Goal: Task Accomplishment & Management: Use online tool/utility

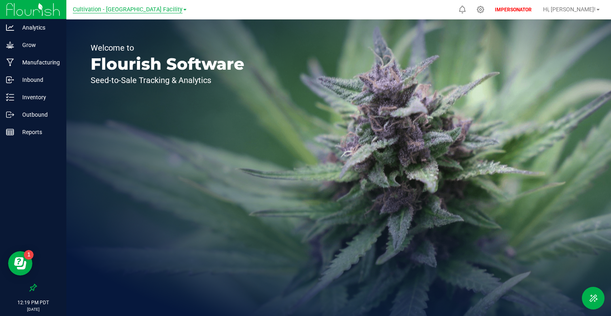
click at [168, 11] on span "Cultivation - [GEOGRAPHIC_DATA] Facility" at bounding box center [128, 9] width 110 height 7
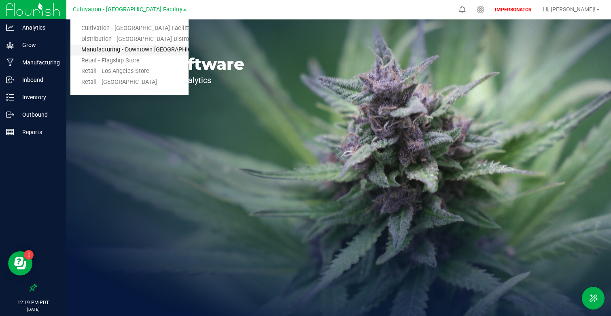
click at [172, 52] on link "Manufacturing - Downtown [GEOGRAPHIC_DATA]" at bounding box center [129, 50] width 118 height 11
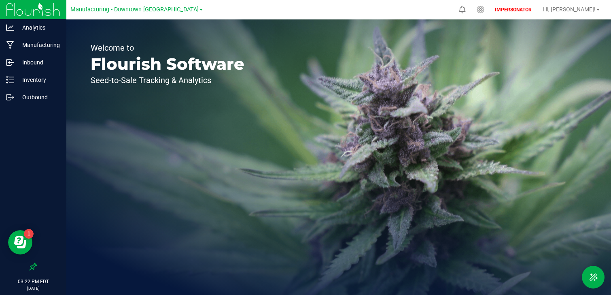
click at [200, 10] on span at bounding box center [201, 10] width 3 height 2
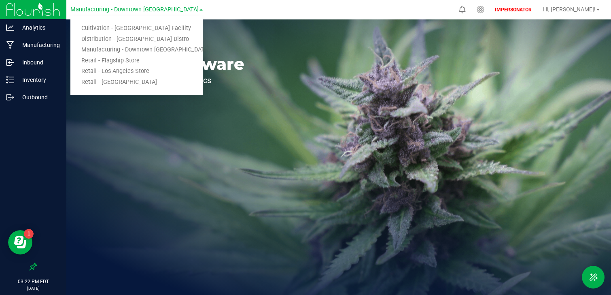
click at [192, 128] on div "Welcome to Flourish Software Seed-to-Sale Tracking & Analytics" at bounding box center [167, 156] width 202 height 275
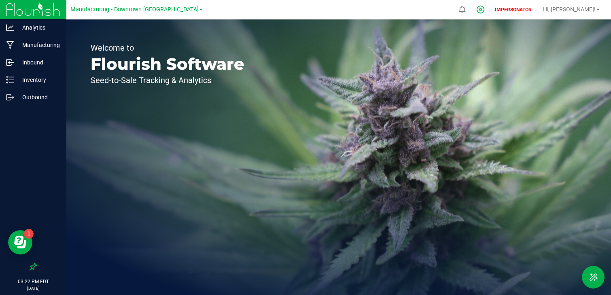
click at [491, 4] on div at bounding box center [481, 9] width 20 height 17
click at [485, 10] on icon at bounding box center [481, 9] width 9 height 9
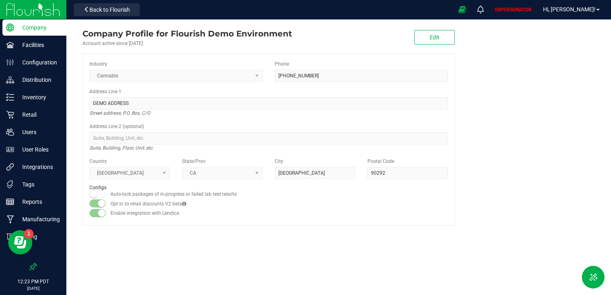
click at [45, 13] on img at bounding box center [33, 9] width 54 height 19
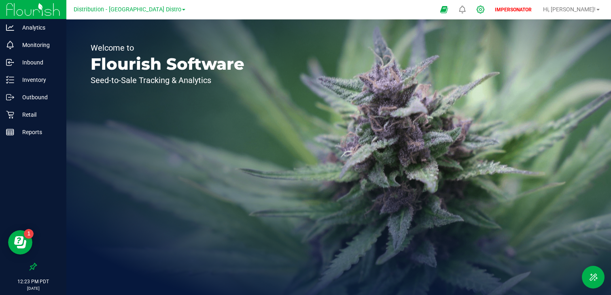
click at [491, 13] on div at bounding box center [481, 9] width 20 height 17
click at [485, 6] on icon at bounding box center [481, 9] width 9 height 9
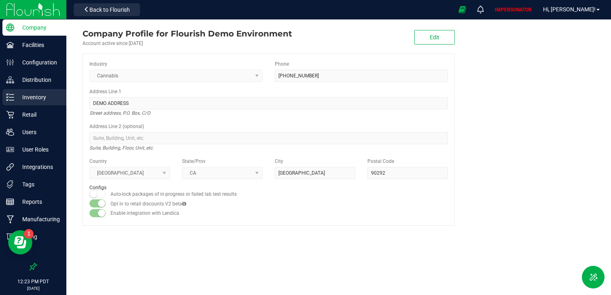
click at [43, 94] on p "Inventory" at bounding box center [38, 97] width 49 height 10
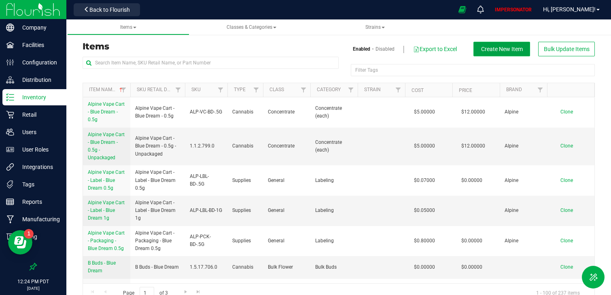
click at [483, 51] on span "Create New Item" at bounding box center [502, 49] width 42 height 6
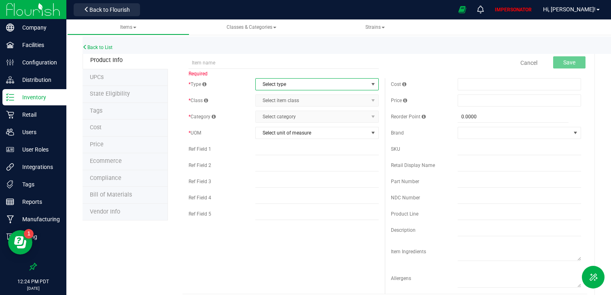
click at [278, 85] on span "Select type" at bounding box center [312, 84] width 113 height 11
click at [236, 243] on div "* Type Select type Select type Cannabis Non-Inventory Raw Materials Supplies * …" at bounding box center [385, 185] width 405 height 215
drag, startPoint x: 381, startPoint y: 151, endPoint x: 432, endPoint y: 152, distance: 51.4
click at [432, 152] on div "* Type Select type Select type Cannabis Non-Inventory Raw Materials Supplies * …" at bounding box center [385, 185] width 405 height 215
click at [448, 152] on div "SKU" at bounding box center [424, 148] width 67 height 7
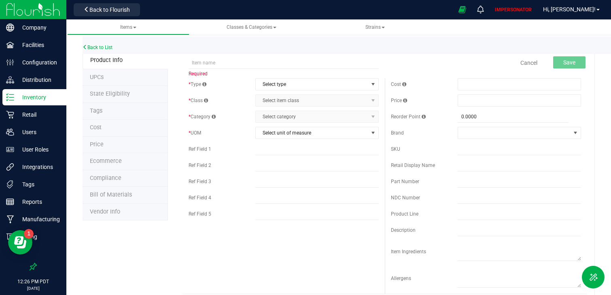
click at [51, 10] on img at bounding box center [33, 9] width 54 height 19
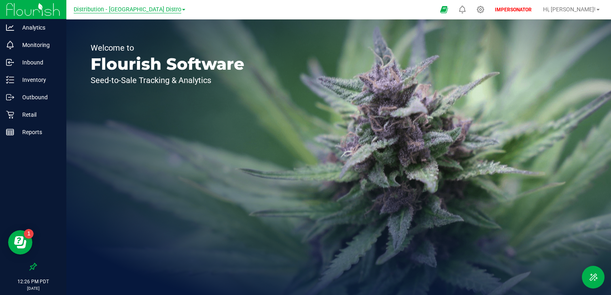
click at [145, 11] on span "Distribution - [GEOGRAPHIC_DATA] Distro" at bounding box center [128, 9] width 108 height 7
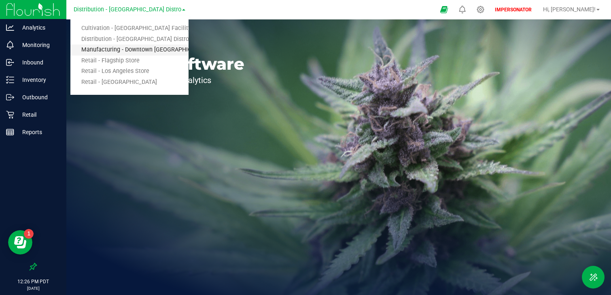
click at [131, 48] on link "Manufacturing - Downtown [GEOGRAPHIC_DATA]" at bounding box center [129, 50] width 118 height 11
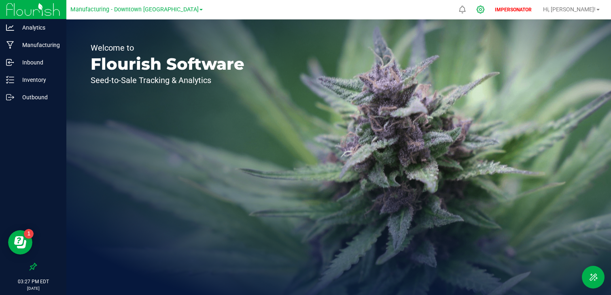
click at [485, 10] on icon at bounding box center [481, 9] width 9 height 9
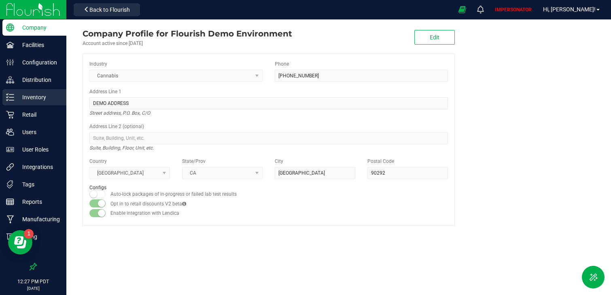
click at [40, 96] on p "Inventory" at bounding box center [38, 97] width 49 height 10
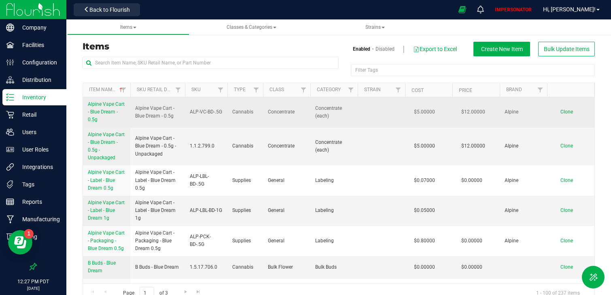
click at [98, 106] on span "Alpine Vape Cart - Blue Dream - 0.5g" at bounding box center [106, 111] width 37 height 21
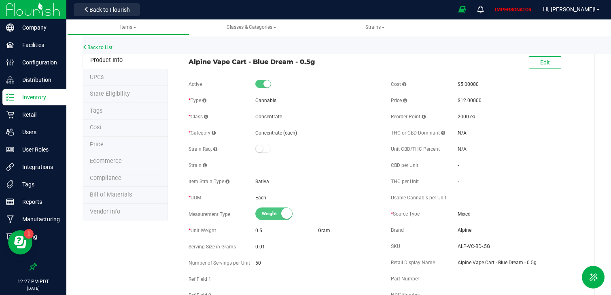
click at [108, 194] on span "Bill of Materials" at bounding box center [111, 194] width 42 height 7
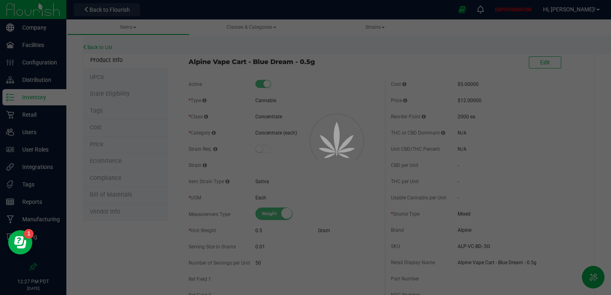
select select "160"
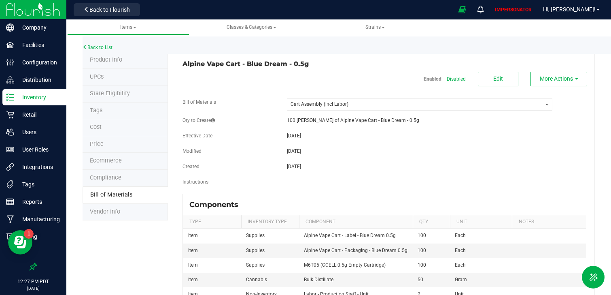
scroll to position [32, 0]
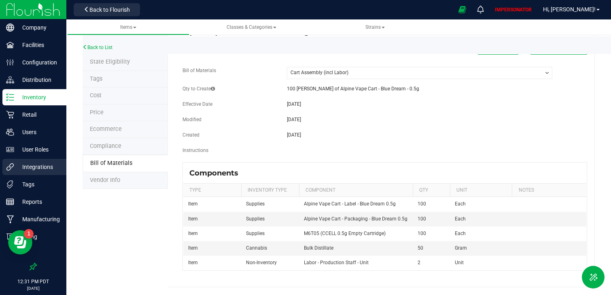
click at [23, 174] on div "Integrations" at bounding box center [34, 167] width 64 height 16
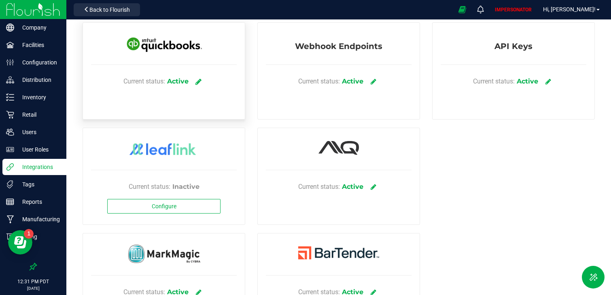
click at [198, 81] on icon at bounding box center [199, 81] width 6 height 7
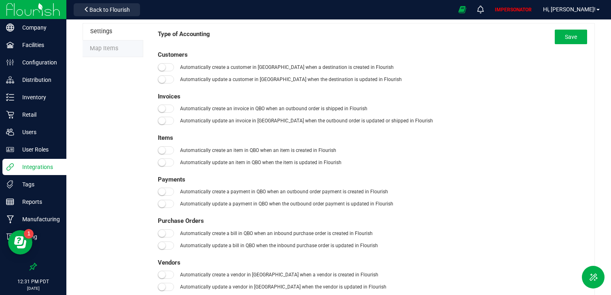
type input "[DATE]"
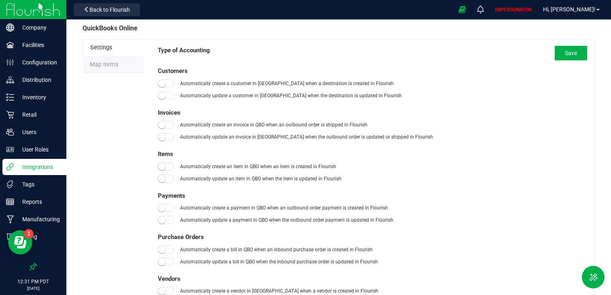
scroll to position [17, 0]
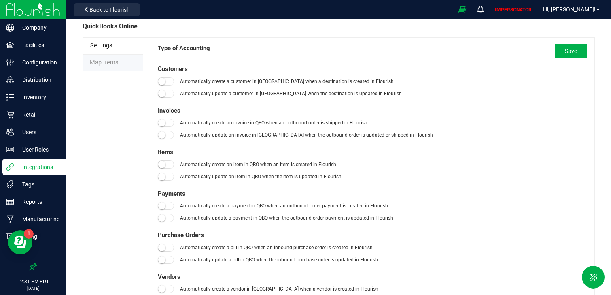
click at [164, 68] on span "Customers" at bounding box center [173, 68] width 30 height 7
click at [166, 111] on span "Invoices" at bounding box center [169, 110] width 23 height 7
click at [163, 150] on span "Items" at bounding box center [165, 151] width 15 height 7
click at [167, 193] on span "Payments" at bounding box center [172, 193] width 28 height 7
click at [176, 235] on span "Purchase Orders" at bounding box center [181, 234] width 46 height 7
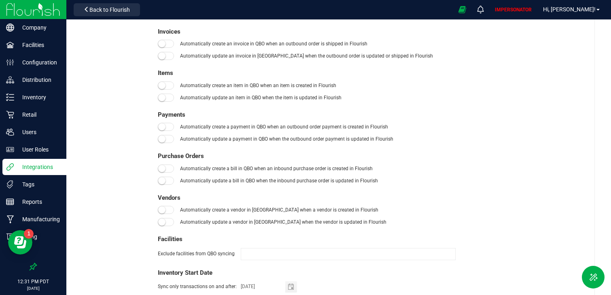
scroll to position [98, 0]
click at [368, 210] on div "Vendors Automatically create a vendor in QBO when a vendor is created in Flouri…" at bounding box center [373, 209] width 430 height 34
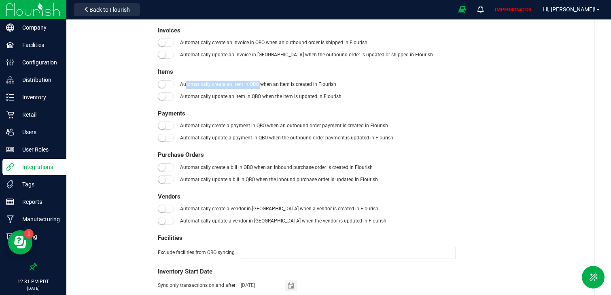
drag, startPoint x: 185, startPoint y: 84, endPoint x: 259, endPoint y: 86, distance: 73.7
click at [259, 86] on div "Automatically create an item in QBO when an item is created in Flourish" at bounding box center [373, 85] width 430 height 8
drag, startPoint x: 200, startPoint y: 93, endPoint x: 298, endPoint y: 98, distance: 97.7
click at [298, 98] on div "Automatically update an item in QBO when the item is updated in Flourish" at bounding box center [373, 97] width 430 height 8
click at [250, 117] on div "Payments Automatically create a payment in QBO when an outbound order payment i…" at bounding box center [373, 126] width 430 height 34
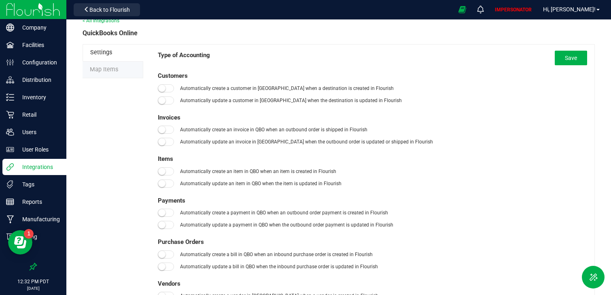
scroll to position [0, 0]
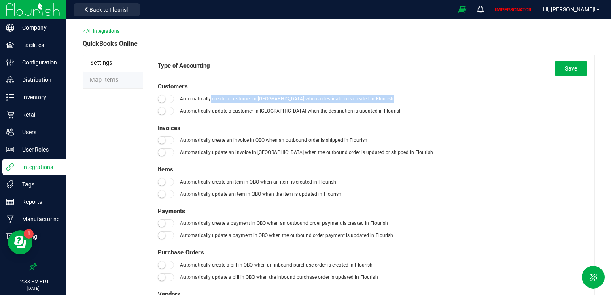
drag, startPoint x: 208, startPoint y: 98, endPoint x: 383, endPoint y: 104, distance: 175.4
click at [383, 104] on div "Customers Automatically create a customer in [GEOGRAPHIC_DATA] when a destinati…" at bounding box center [373, 99] width 430 height 34
click at [34, 6] on img at bounding box center [33, 9] width 54 height 19
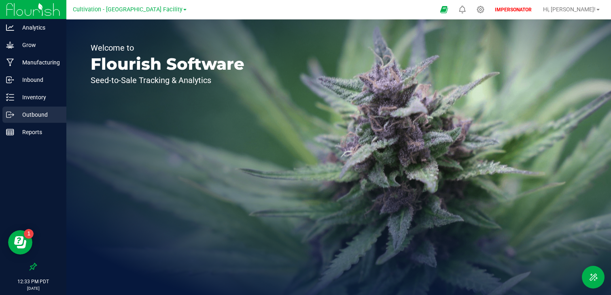
click at [35, 116] on p "Outbound" at bounding box center [38, 115] width 49 height 10
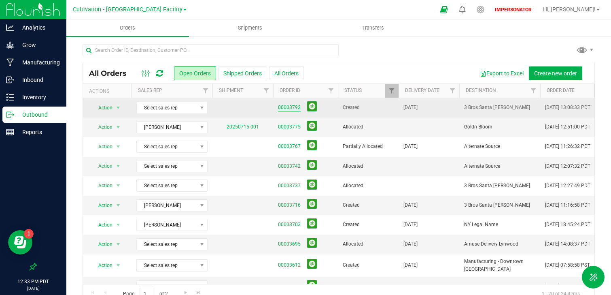
click at [288, 106] on link "00003792" at bounding box center [289, 108] width 23 height 8
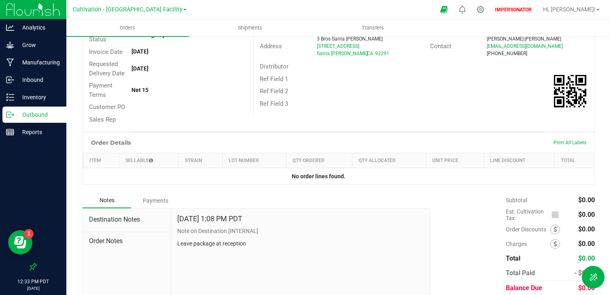
scroll to position [103, 0]
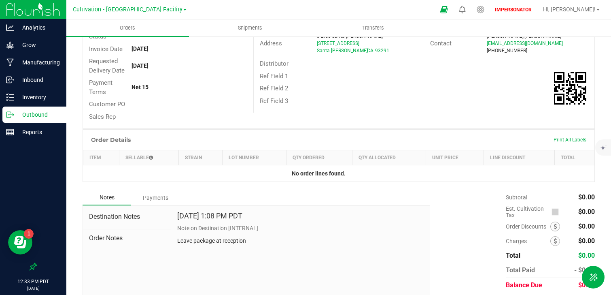
click at [34, 115] on p "Outbound" at bounding box center [38, 115] width 49 height 10
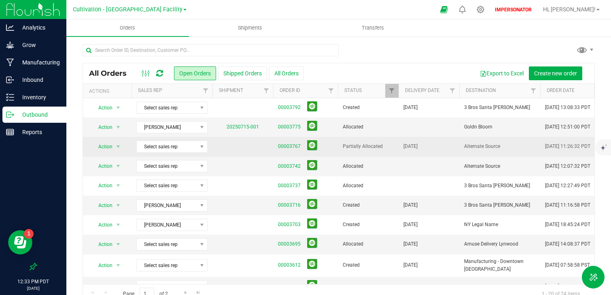
click at [277, 143] on td "00003767" at bounding box center [305, 146] width 65 height 19
click at [286, 143] on link "00003767" at bounding box center [289, 147] width 23 height 8
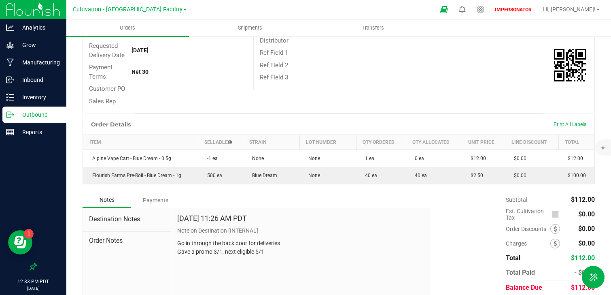
scroll to position [149, 0]
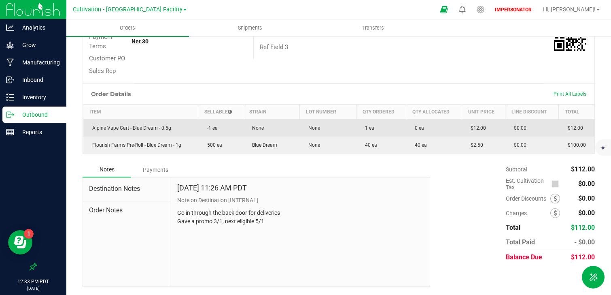
drag, startPoint x: 109, startPoint y: 128, endPoint x: 170, endPoint y: 128, distance: 61.5
click at [171, 128] on td "Alpine Vape Cart - Blue Dream - 0.5g" at bounding box center [140, 127] width 115 height 17
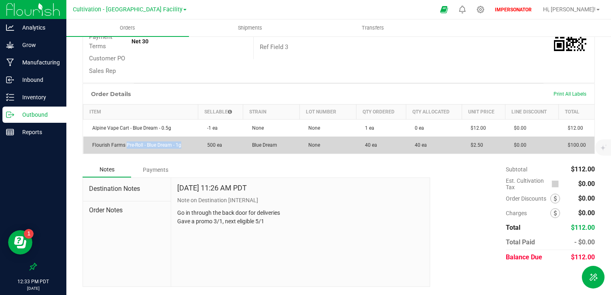
drag, startPoint x: 124, startPoint y: 145, endPoint x: 195, endPoint y: 145, distance: 70.9
click at [200, 145] on outbound-order-line-row "Flourish Farms Pre-Roll - Blue Dream - 1g 500 ea Blue Dream None 40 ea 40 ea $2…" at bounding box center [339, 144] width 512 height 17
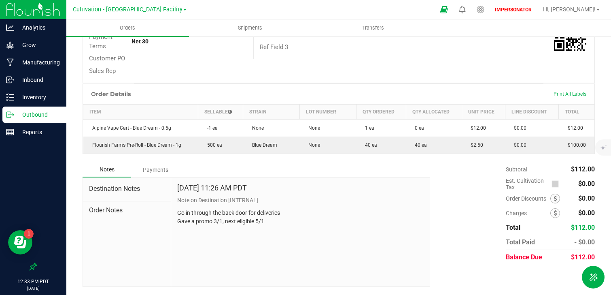
click at [210, 167] on div "Notes Payments" at bounding box center [254, 169] width 342 height 15
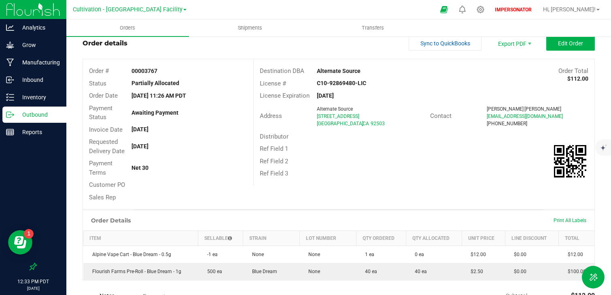
scroll to position [0, 0]
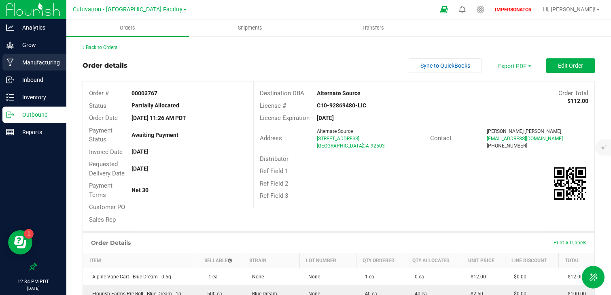
click at [33, 62] on p "Manufacturing" at bounding box center [38, 62] width 49 height 10
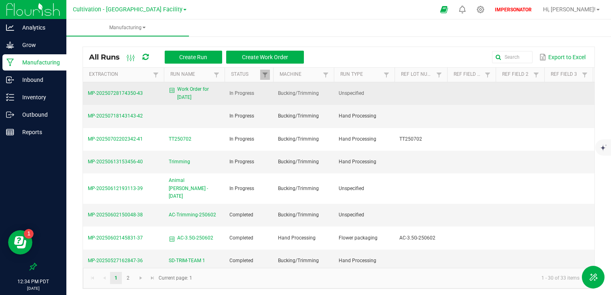
click at [192, 91] on span "Work Order for [DATE]" at bounding box center [198, 92] width 43 height 15
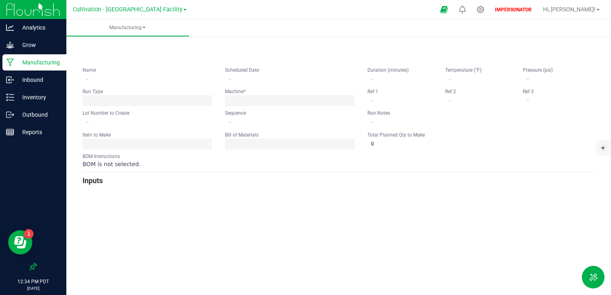
type input "Work Order for [DATE]"
type input "[DATE] 12:43 PM"
type input "0"
type input "1"
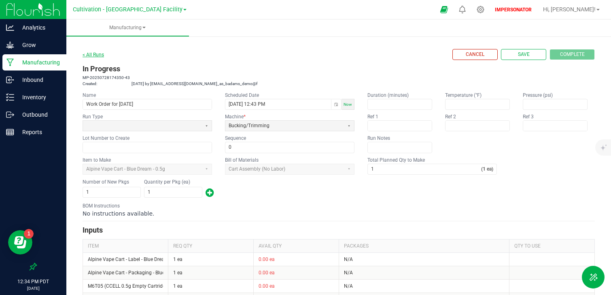
click at [101, 53] on link "< All Runs" at bounding box center [93, 55] width 21 height 6
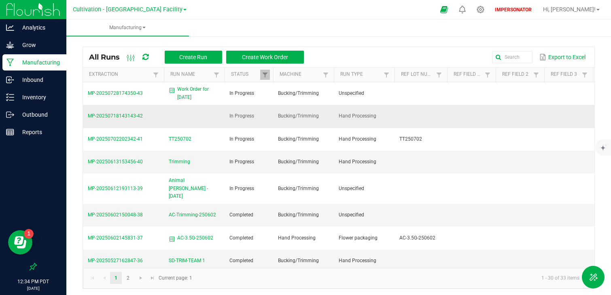
click at [111, 115] on span "MP-20250718143143-42" at bounding box center [115, 116] width 55 height 6
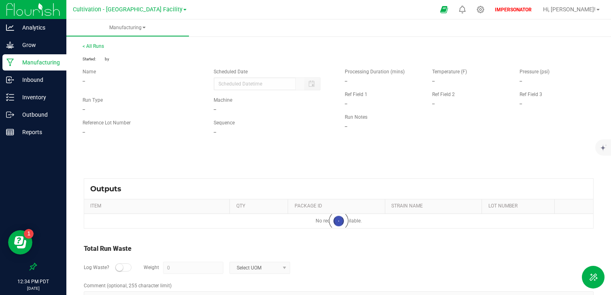
type input "[DATE] 7:31 AM"
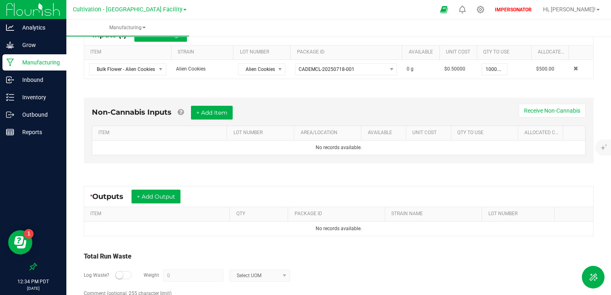
scroll to position [198, 0]
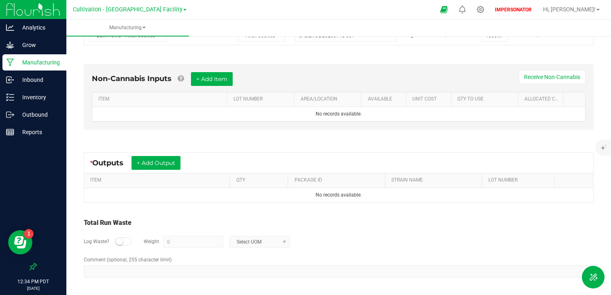
click at [106, 13] on div "Cultivation - [GEOGRAPHIC_DATA] Facility Cultivation - [GEOGRAPHIC_DATA] Facili…" at bounding box center [130, 9] width 114 height 10
click at [106, 11] on span "Cultivation - [GEOGRAPHIC_DATA] Facility" at bounding box center [128, 9] width 110 height 7
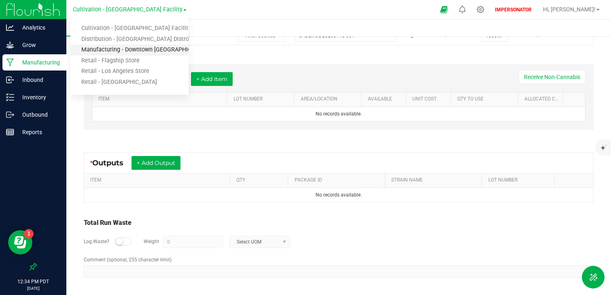
click at [123, 50] on link "Manufacturing - Downtown [GEOGRAPHIC_DATA]" at bounding box center [129, 50] width 118 height 11
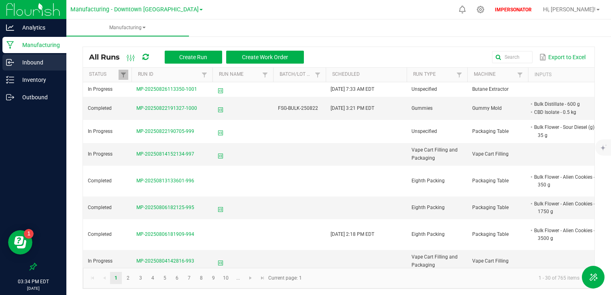
click at [34, 60] on p "Inbound" at bounding box center [38, 62] width 49 height 10
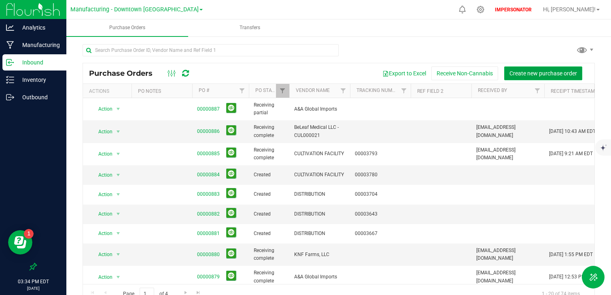
click at [545, 69] on button "Create new purchase order" at bounding box center [543, 73] width 78 height 14
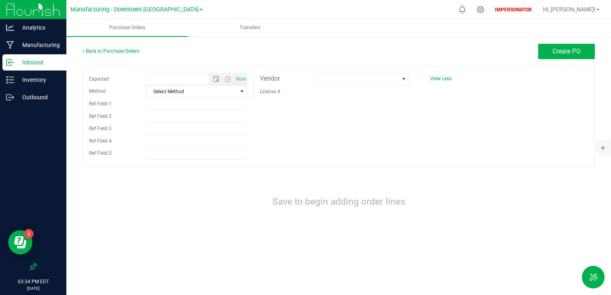
type input "[DATE] 3:34 PM"
click at [399, 81] on span at bounding box center [404, 78] width 10 height 11
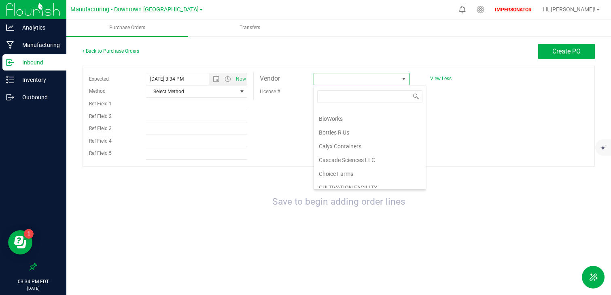
scroll to position [344, 0]
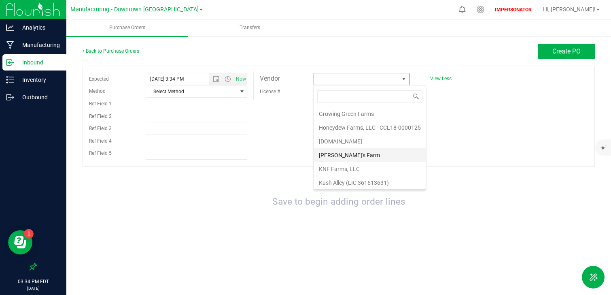
click at [341, 152] on li "[PERSON_NAME]'s Farm" at bounding box center [370, 155] width 112 height 14
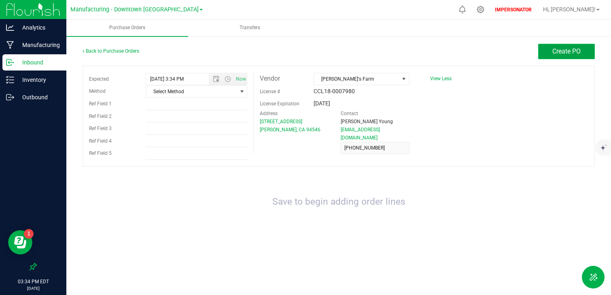
click at [586, 52] on button "Create PO" at bounding box center [566, 51] width 57 height 15
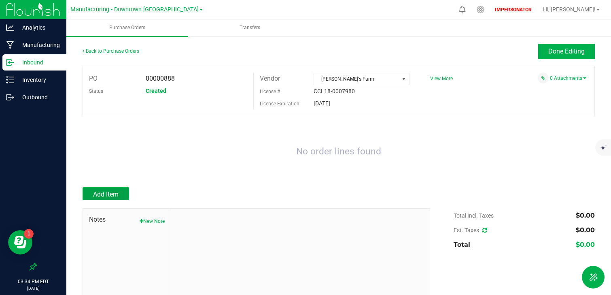
click at [119, 187] on button "Add Item" at bounding box center [106, 193] width 47 height 13
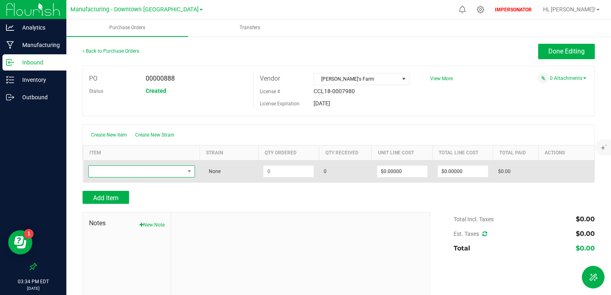
click at [150, 172] on span "NO DATA FOUND" at bounding box center [137, 171] width 96 height 11
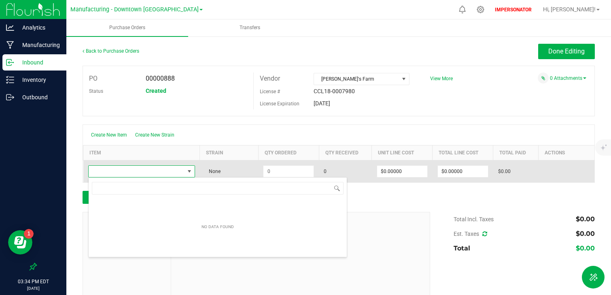
scroll to position [12, 107]
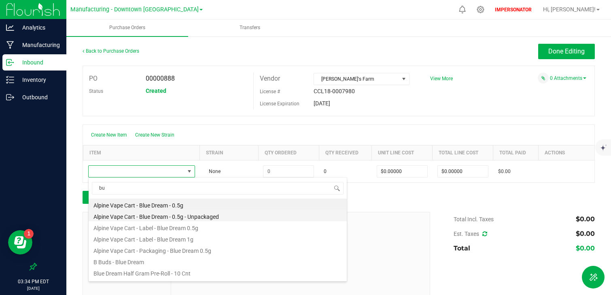
type input "b"
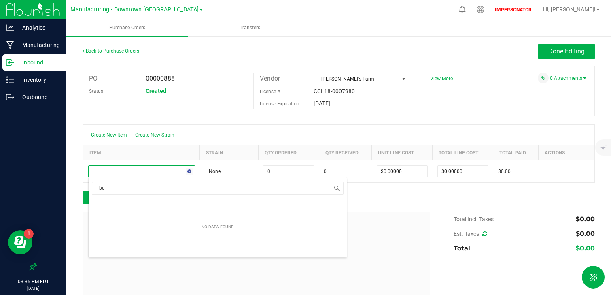
type input "b"
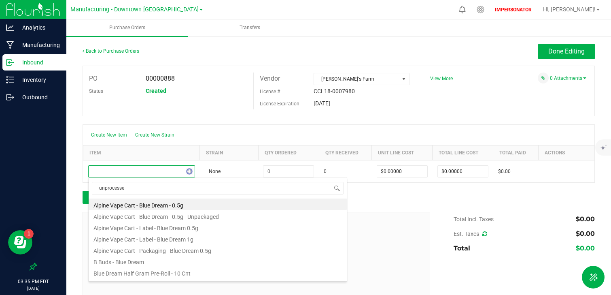
type input "unprocessed"
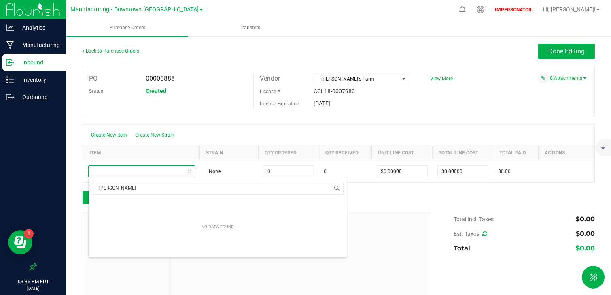
type input "flower"
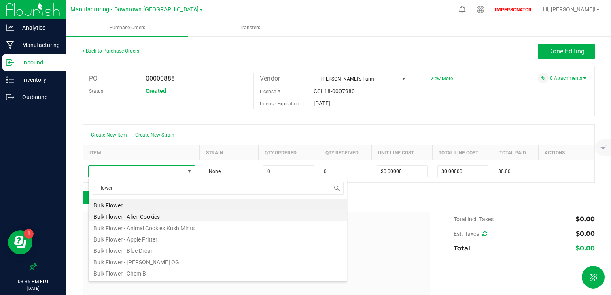
click at [141, 213] on li "Bulk Flower - Alien Cookies" at bounding box center [218, 215] width 258 height 11
type input "$0.50000"
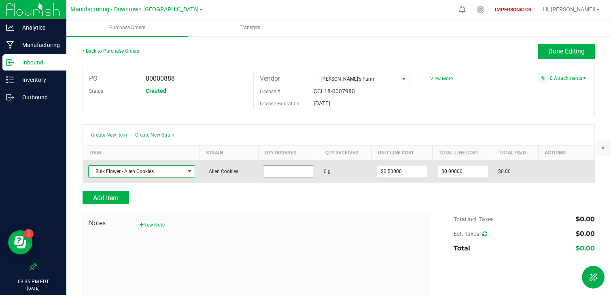
click at [282, 171] on input at bounding box center [289, 171] width 50 height 11
type input "100000.0000 g"
click at [297, 181] on td "100000.0000 g" at bounding box center [288, 171] width 61 height 22
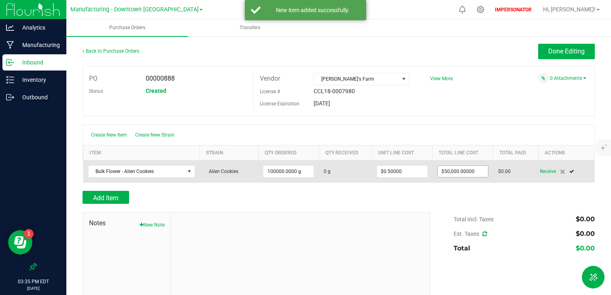
type input "50000"
click at [459, 170] on input "50000" at bounding box center [463, 171] width 50 height 11
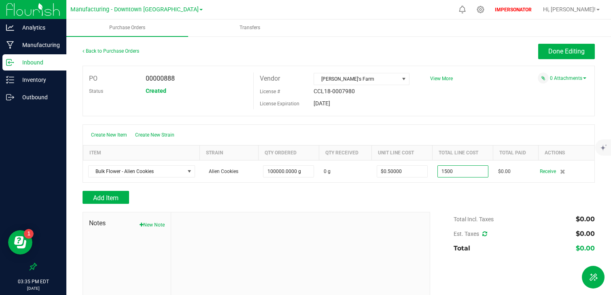
type input "$1,500.00000"
click at [418, 212] on div "Notes New Note" at bounding box center [257, 266] width 348 height 109
type input "100000"
type input "$0.01500"
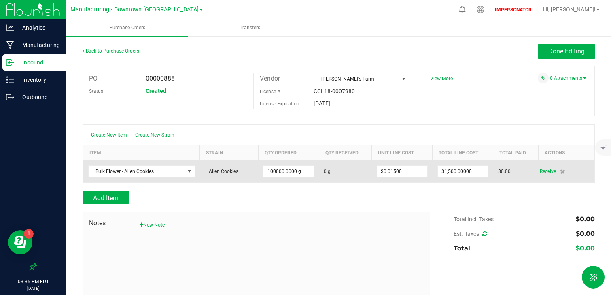
click at [547, 170] on span "Receive" at bounding box center [548, 171] width 16 height 10
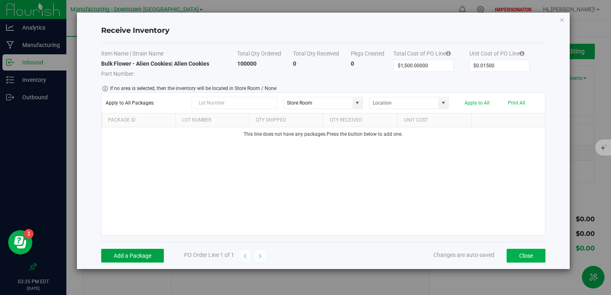
click at [136, 258] on button "Add a Package" at bounding box center [132, 256] width 63 height 14
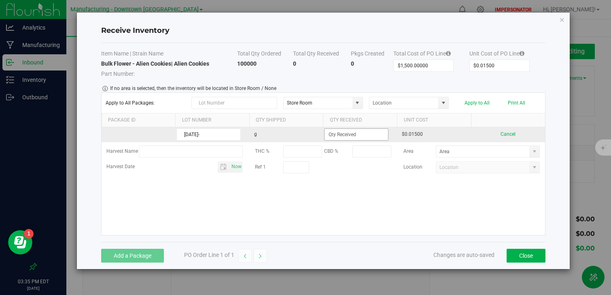
type input "[DATE]-"
click at [357, 138] on input at bounding box center [357, 134] width 64 height 11
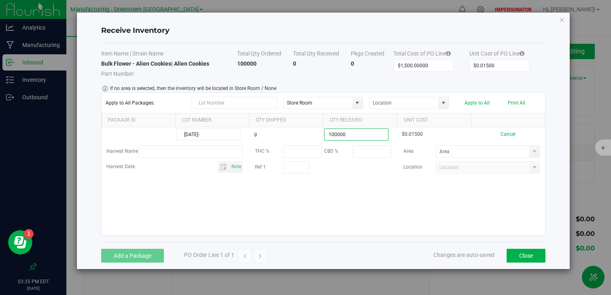
type input "100000.0000 g"
click at [315, 215] on kendo-grid-list "[DATE]- g 100000.0000 g $0.01500 Cancel Harvest Name THC % CBD % Area Harvest D…" at bounding box center [324, 181] width 444 height 108
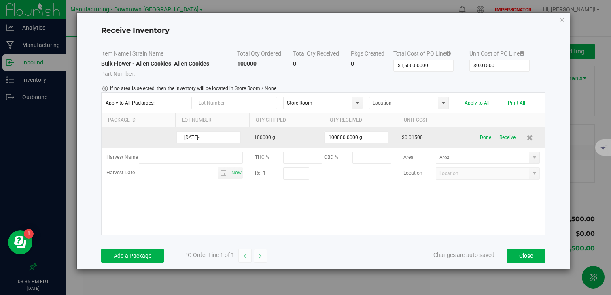
click at [498, 140] on div "Done Receive" at bounding box center [508, 137] width 64 height 14
click at [503, 140] on button "Receive" at bounding box center [508, 137] width 16 height 14
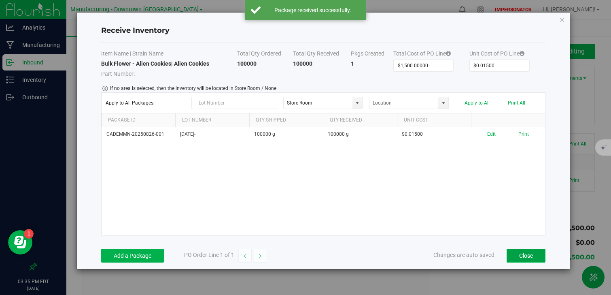
click at [530, 258] on button "Close" at bounding box center [526, 256] width 39 height 14
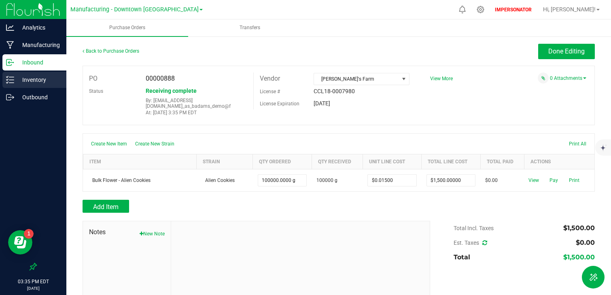
click at [38, 77] on p "Inventory" at bounding box center [38, 80] width 49 height 10
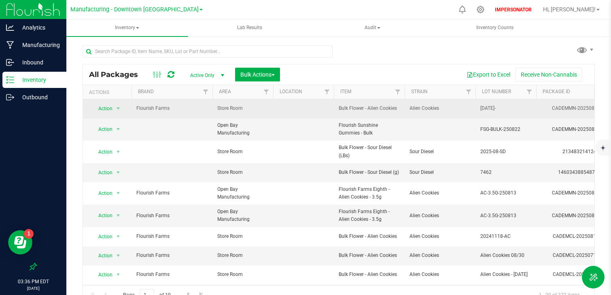
drag, startPoint x: 475, startPoint y: 108, endPoint x: 514, endPoint y: 109, distance: 38.5
click at [471, 109] on td "Alien Cookies" at bounding box center [440, 108] width 71 height 19
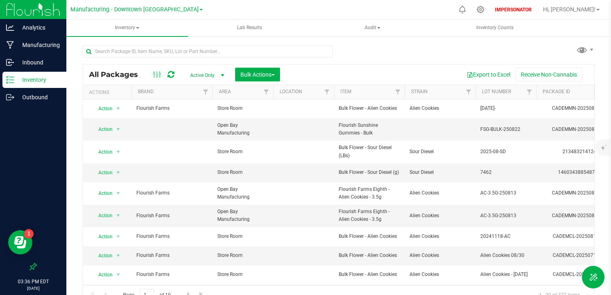
click at [265, 66] on div "All Packages Active Only Active Only Lab Samples Locked All Bulk Actions Add to…" at bounding box center [339, 74] width 512 height 20
click at [265, 72] on span "Bulk Actions" at bounding box center [257, 74] width 34 height 6
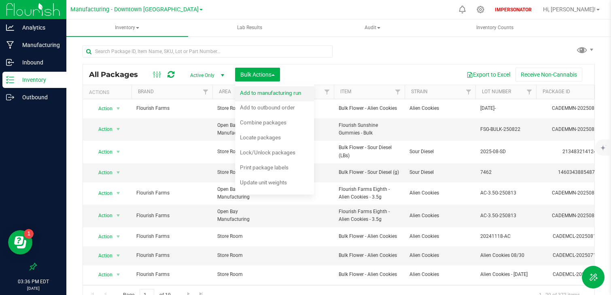
click at [282, 96] on div "Add to manufacturing run" at bounding box center [276, 93] width 72 height 13
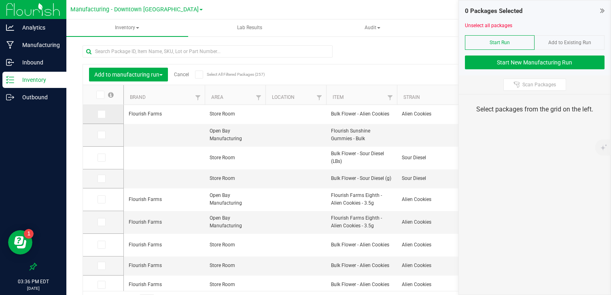
click at [103, 114] on icon at bounding box center [100, 114] width 5 height 0
click at [0, 0] on input "checkbox" at bounding box center [0, 0] width 0 height 0
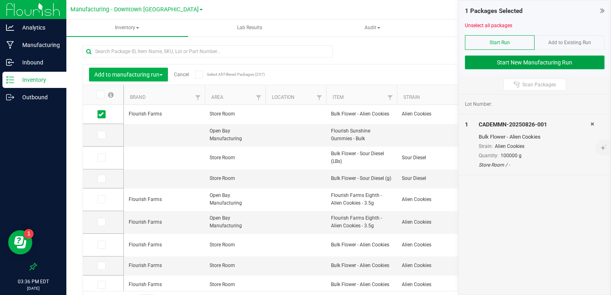
click at [510, 62] on button "Start New Manufacturing Run" at bounding box center [535, 62] width 140 height 14
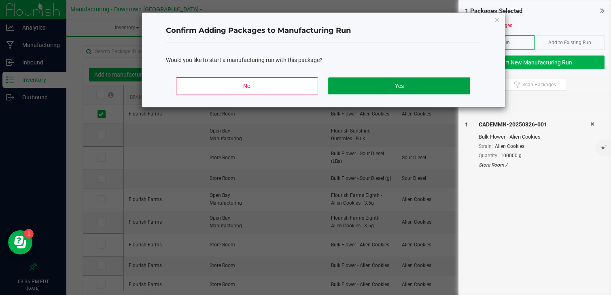
click at [404, 81] on button "Yes" at bounding box center [399, 85] width 142 height 17
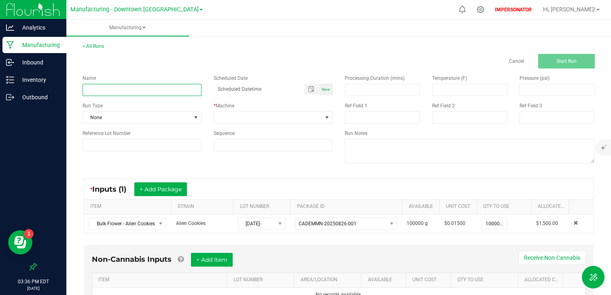
click at [105, 96] on input at bounding box center [142, 90] width 119 height 12
type input "[DATE] Breakdown AC"
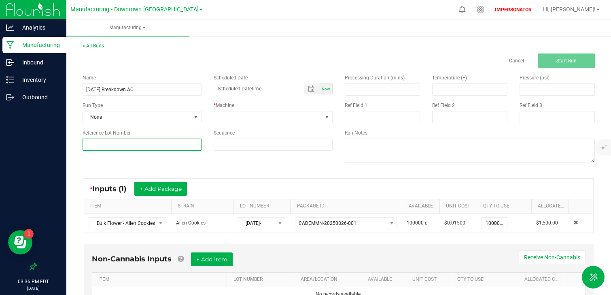
click at [99, 149] on input at bounding box center [142, 144] width 119 height 12
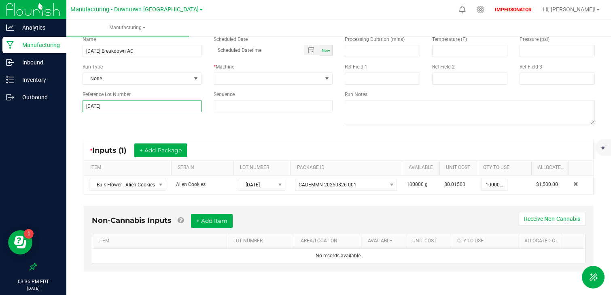
scroll to position [0, 0]
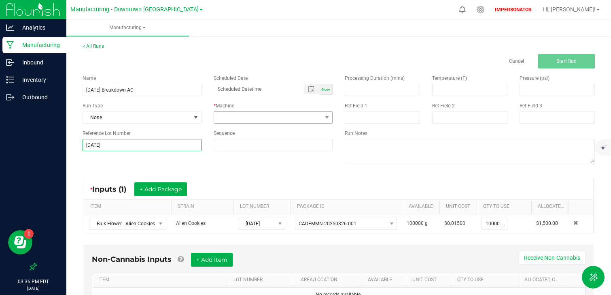
type input "[DATE]"
click at [260, 116] on span at bounding box center [268, 117] width 108 height 11
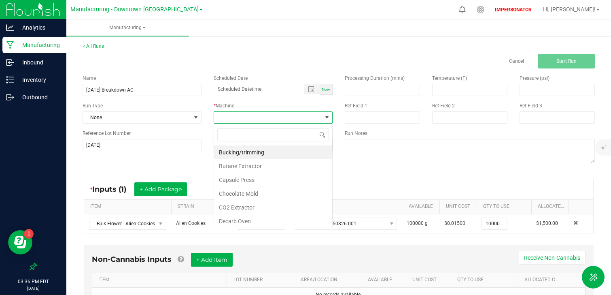
scroll to position [12, 119]
click at [270, 149] on li "Bucking/trimming" at bounding box center [273, 152] width 118 height 14
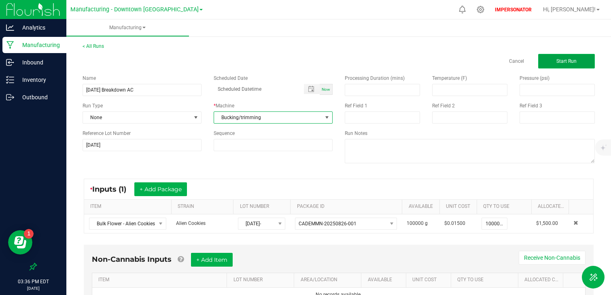
click at [582, 60] on button "Start Run" at bounding box center [566, 61] width 57 height 15
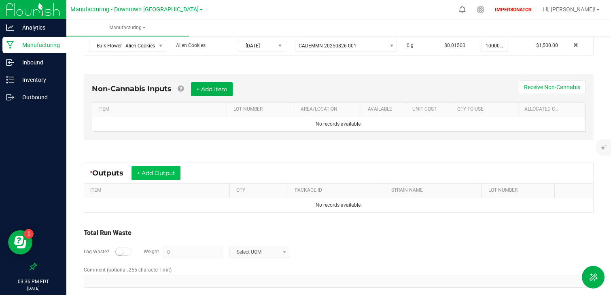
scroll to position [190, 0]
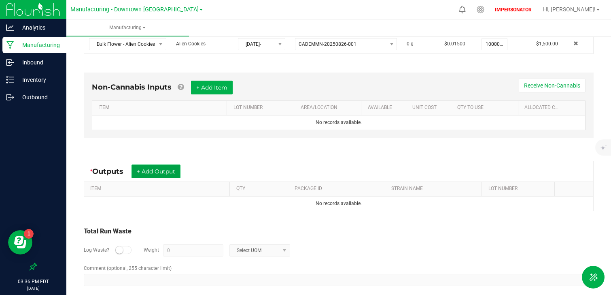
click at [165, 168] on button "+ Add Output" at bounding box center [156, 171] width 49 height 14
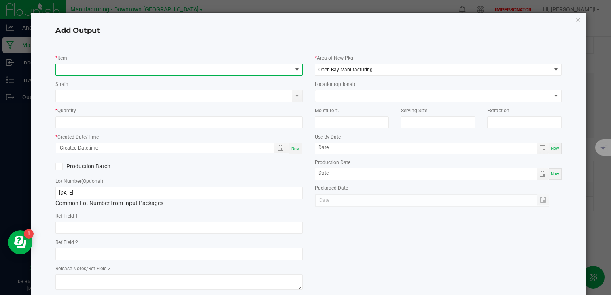
click at [134, 72] on span "NO DATA FOUND" at bounding box center [174, 69] width 236 height 11
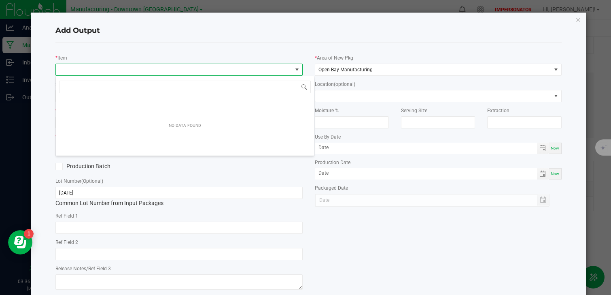
scroll to position [12, 247]
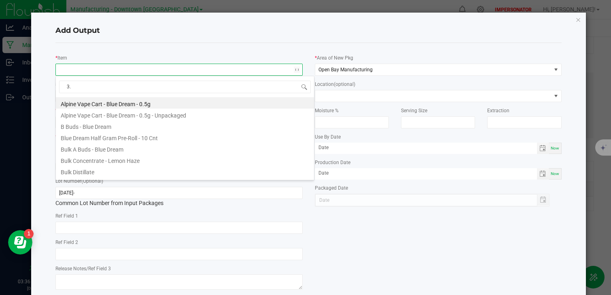
type input "3.5"
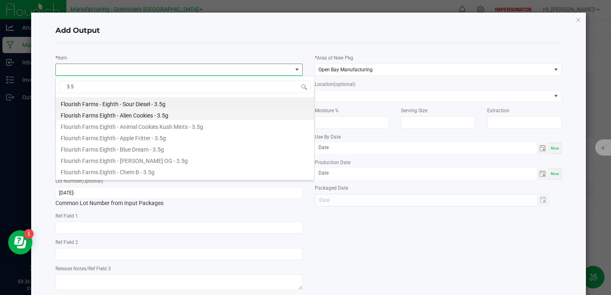
click at [109, 116] on li "Flourish Farms Eighth - Alien Cookies - 3.5g" at bounding box center [185, 114] width 258 height 11
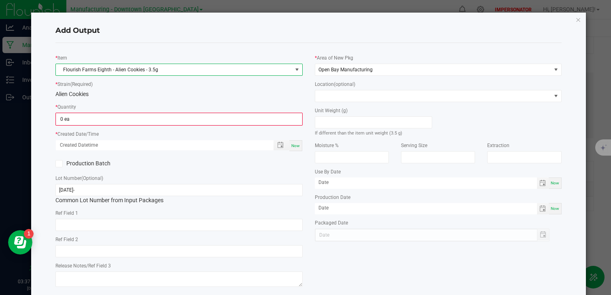
click at [74, 127] on div "* Item Flourish Farms Eighth - Alien Cookies - 3.5g * Strain (Required) Alien C…" at bounding box center [178, 169] width 259 height 240
click at [74, 119] on input "0" at bounding box center [178, 118] width 245 height 11
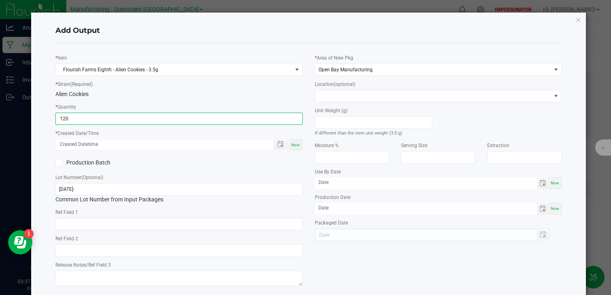
type input "120 ea"
click at [183, 132] on div "* Created Date/Time Now" at bounding box center [178, 140] width 247 height 22
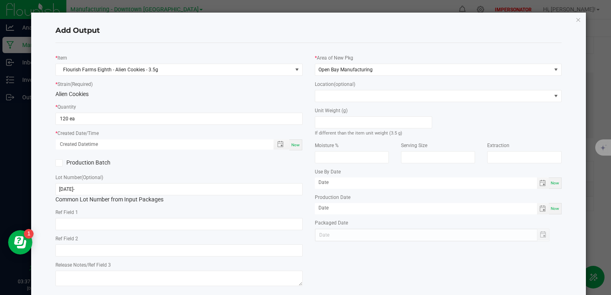
click at [300, 147] on div "Now" at bounding box center [295, 144] width 13 height 11
type input "[DATE] 3:37 PM"
type input "[DATE]"
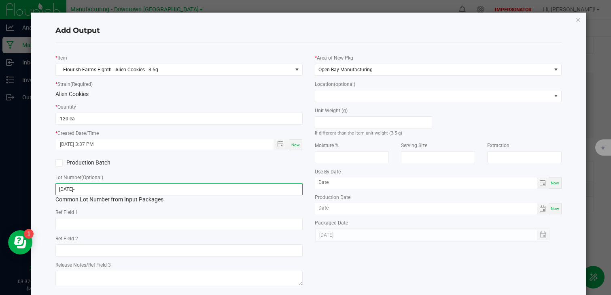
drag, startPoint x: 114, startPoint y: 188, endPoint x: 4, endPoint y: 187, distance: 109.7
click at [6, 187] on ngb-modal-window "Add Output * Item Flourish Farms Eighth - Alien Cookies - 3.5g * Strain (Requir…" at bounding box center [308, 147] width 617 height 295
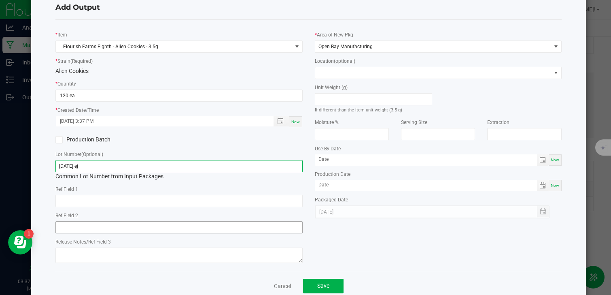
scroll to position [40, 0]
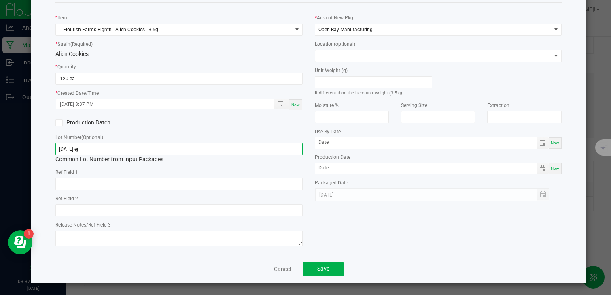
type input "[DATE] ej"
click at [331, 279] on div "Cancel Save" at bounding box center [308, 269] width 506 height 28
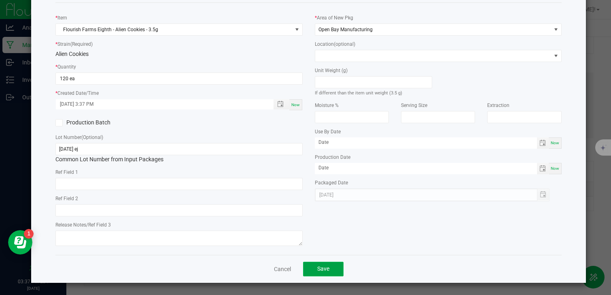
click at [331, 264] on button "Save" at bounding box center [323, 269] width 40 height 15
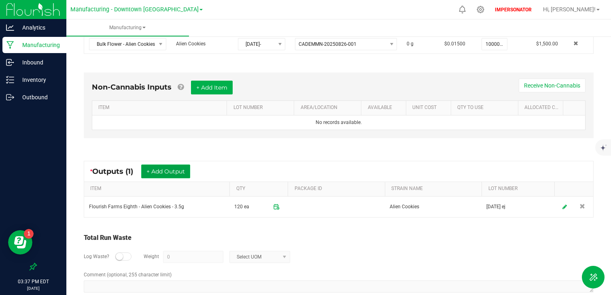
click at [159, 169] on button "+ Add Output" at bounding box center [165, 171] width 49 height 14
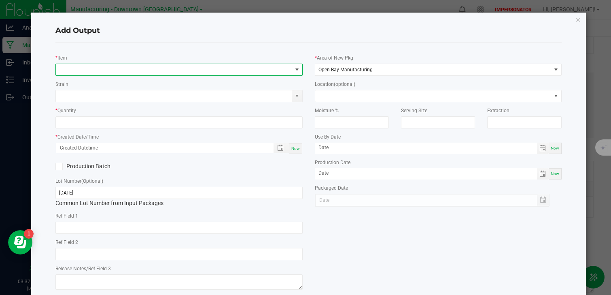
click at [94, 70] on span "NO DATA FOUND" at bounding box center [174, 69] width 236 height 11
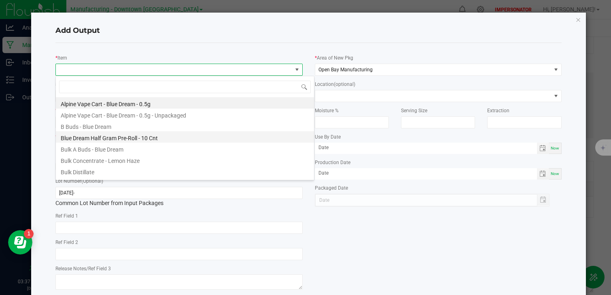
scroll to position [12, 247]
click at [373, 250] on div "* Item Strain * Quantity * Created Date/Time Now Production Batch Lot Number (O…" at bounding box center [308, 170] width 519 height 243
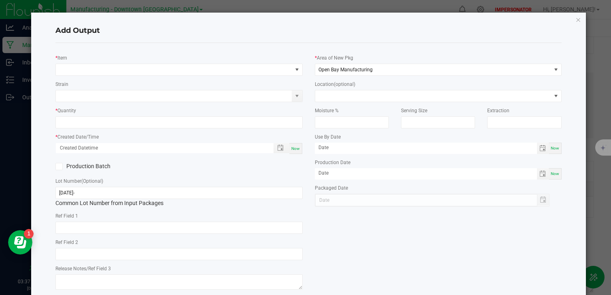
scroll to position [44, 0]
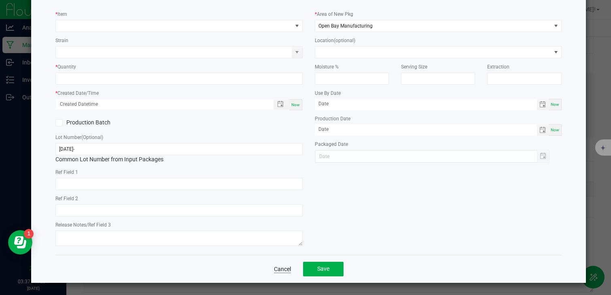
click at [283, 272] on link "Cancel" at bounding box center [282, 269] width 17 height 8
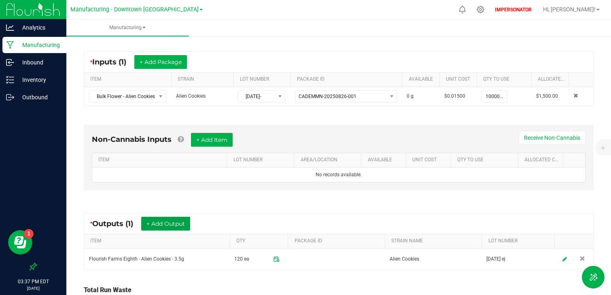
scroll to position [156, 0]
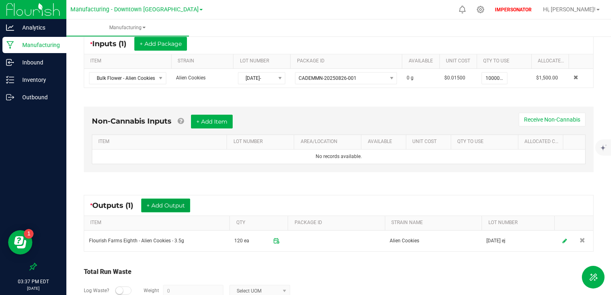
click at [183, 207] on button "+ Add Output" at bounding box center [165, 205] width 49 height 14
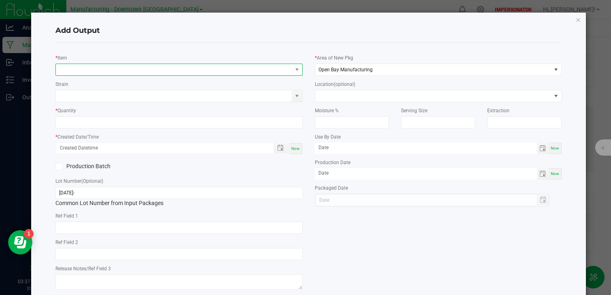
click at [95, 69] on span "NO DATA FOUND" at bounding box center [174, 69] width 236 height 11
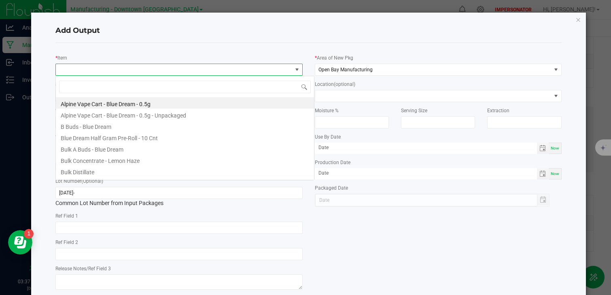
scroll to position [12, 247]
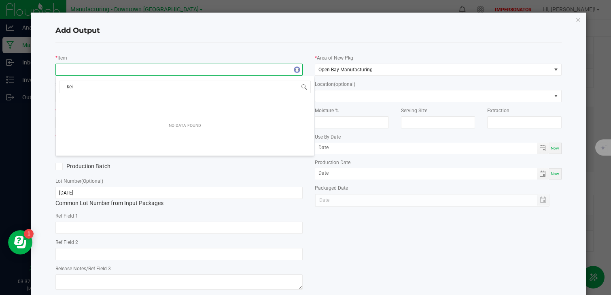
type input "keif"
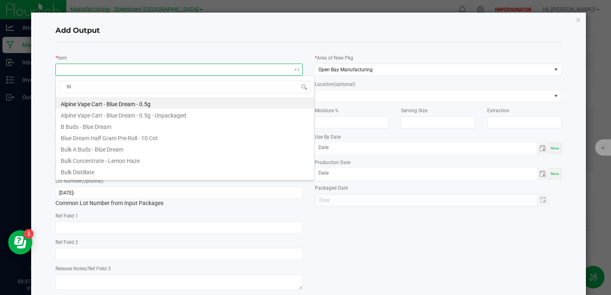
type input "trim"
click at [124, 106] on li "Bulk Trim - Alien Cookies" at bounding box center [185, 102] width 258 height 11
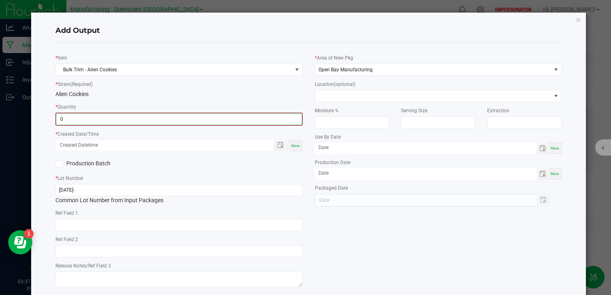
click at [89, 117] on input "0" at bounding box center [178, 118] width 245 height 11
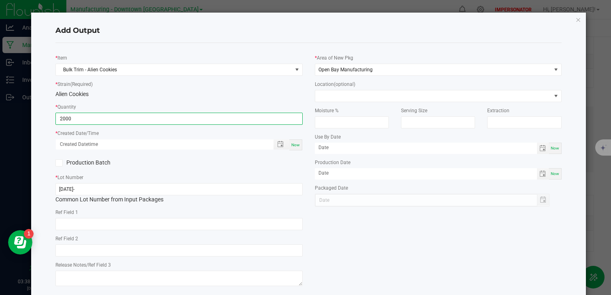
type input "2000.0000 g"
click at [148, 160] on label "Production Batch" at bounding box center [113, 162] width 117 height 9
click at [0, 0] on input "Production Batch" at bounding box center [0, 0] width 0 height 0
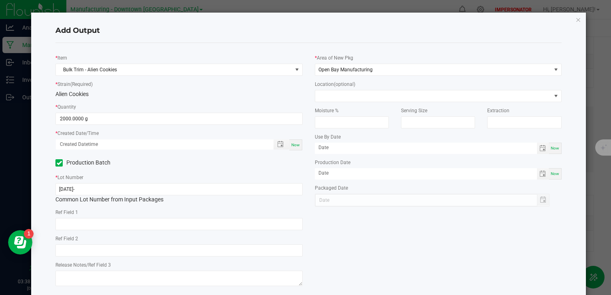
click at [297, 145] on span "Now" at bounding box center [296, 145] width 9 height 4
type input "[DATE] 3:38 PM"
type input "[DATE]"
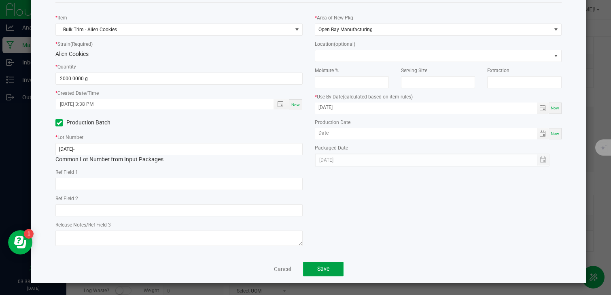
click at [329, 270] on span "Save" at bounding box center [323, 268] width 12 height 6
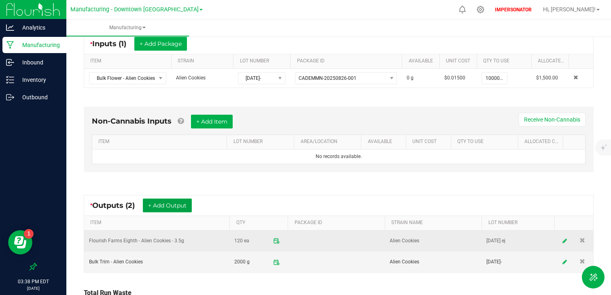
scroll to position [0, 0]
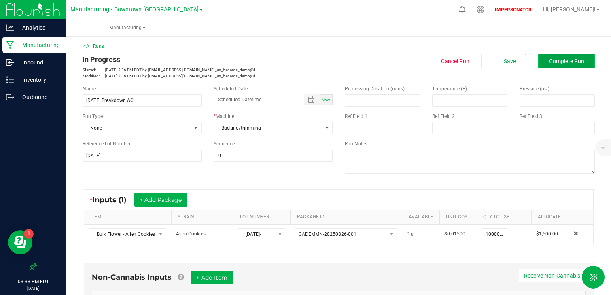
click at [560, 66] on button "Complete Run" at bounding box center [566, 61] width 57 height 15
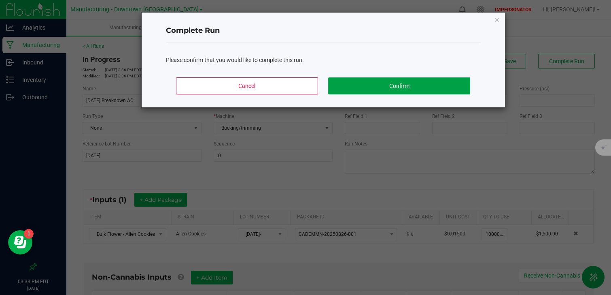
click at [384, 78] on button "Confirm" at bounding box center [399, 85] width 142 height 17
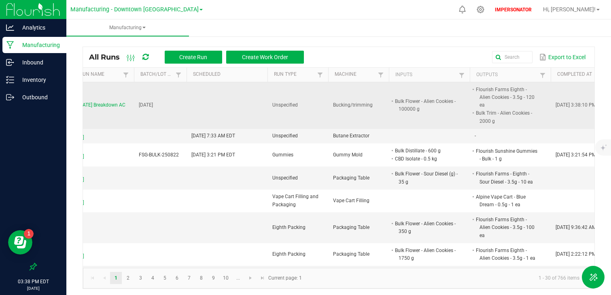
scroll to position [0, 148]
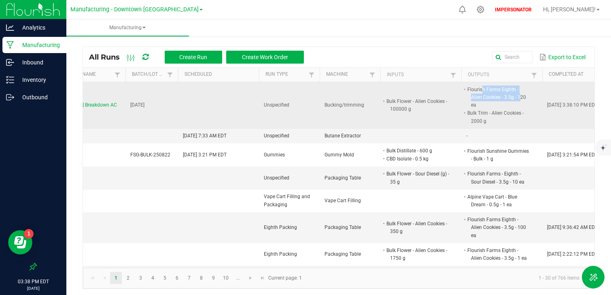
drag, startPoint x: 482, startPoint y: 86, endPoint x: 509, endPoint y: 94, distance: 28.7
click at [509, 94] on li "Flourish Farms Eighth - Alien Cookies - 3.5g - 120 ea" at bounding box center [498, 97] width 64 height 24
click at [473, 109] on li "Bulk Trim - Alien Cookies - 2000 g" at bounding box center [498, 117] width 64 height 16
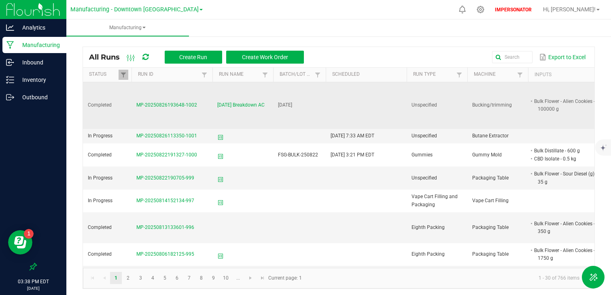
drag, startPoint x: 280, startPoint y: 100, endPoint x: 314, endPoint y: 100, distance: 34.0
click at [314, 100] on td "[DATE]" at bounding box center [299, 105] width 53 height 47
drag, startPoint x: 314, startPoint y: 100, endPoint x: 264, endPoint y: 105, distance: 50.4
click at [264, 105] on tr "Completed MP-20250826193648-1002 [DATE] Breakdown AC [DATE] Unspecified Bucking…" at bounding box center [451, 105] width 737 height 47
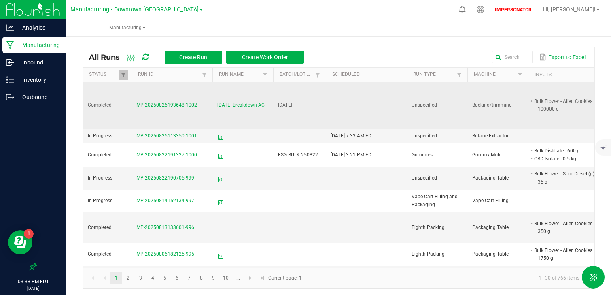
click at [271, 107] on td "[DATE] Breakdown AC" at bounding box center [243, 105] width 61 height 47
drag, startPoint x: 277, startPoint y: 99, endPoint x: 324, endPoint y: 98, distance: 47.0
click at [326, 98] on tr "Completed MP-20250826193648-1002 [DATE] Breakdown AC [DATE] Unspecified Bucking…" at bounding box center [451, 105] width 737 height 47
click at [324, 98] on td "[DATE]" at bounding box center [299, 105] width 53 height 47
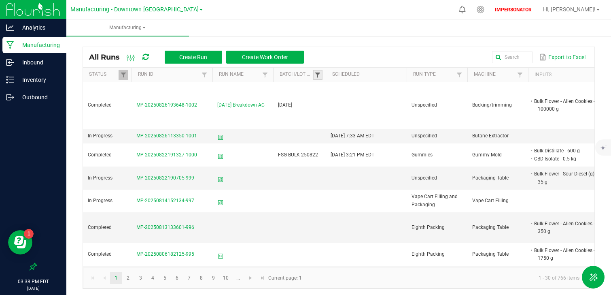
click at [318, 72] on span at bounding box center [318, 75] width 6 height 6
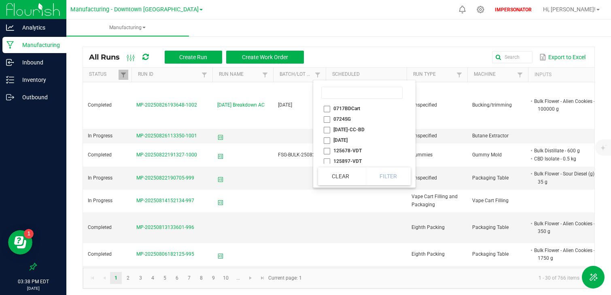
click at [326, 139] on li "[DATE]" at bounding box center [362, 140] width 88 height 11
checkbox input "true"
click at [396, 178] on button "Filter" at bounding box center [388, 176] width 45 height 18
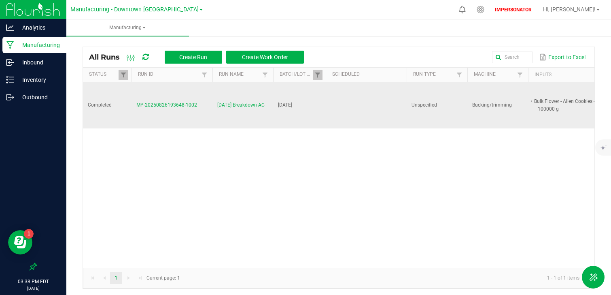
drag, startPoint x: 307, startPoint y: 106, endPoint x: 258, endPoint y: 110, distance: 49.5
click at [257, 110] on tr "Completed MP-20250826193648-1002 [DATE] Breakdown AC [DATE] Unspecified Bucking…" at bounding box center [451, 105] width 737 height 46
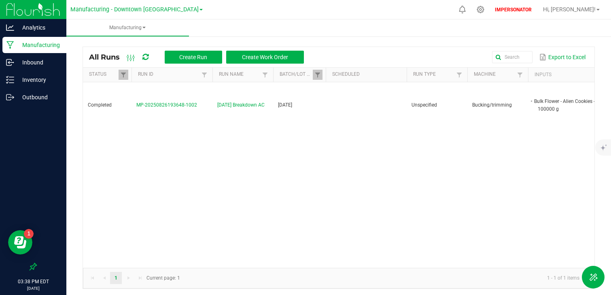
click at [257, 131] on div "Completed MP-20250826193648-1002 [DATE] Breakdown AC [DATE] Unspecified Bucking…" at bounding box center [339, 174] width 512 height 185
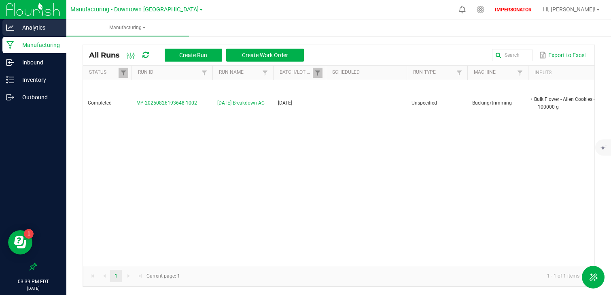
click at [27, 21] on div "Analytics" at bounding box center [34, 27] width 64 height 16
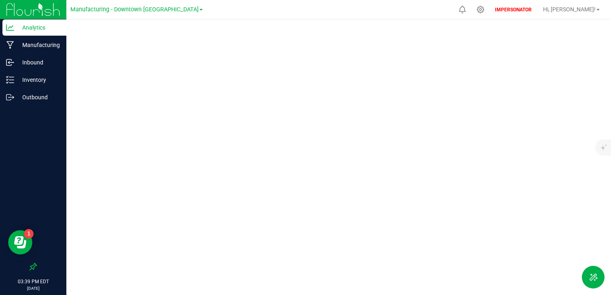
click at [38, 32] on div "Analytics" at bounding box center [34, 27] width 64 height 16
click at [30, 40] on p "Manufacturing" at bounding box center [38, 45] width 49 height 10
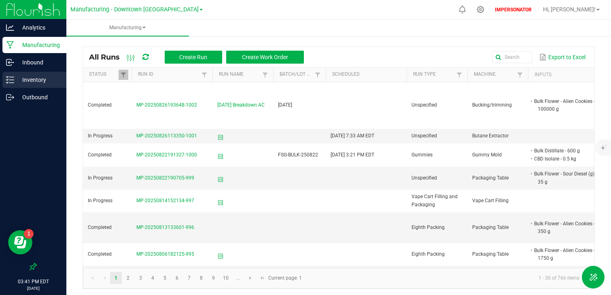
click at [18, 84] on p "Inventory" at bounding box center [38, 80] width 49 height 10
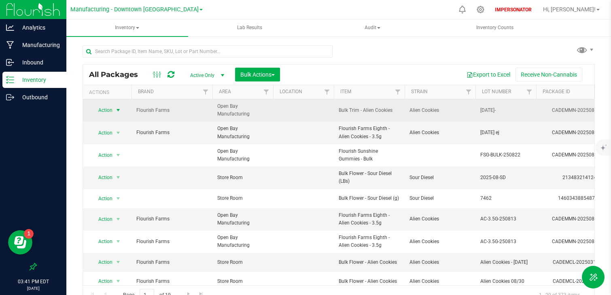
click at [112, 110] on span "Action" at bounding box center [102, 109] width 22 height 11
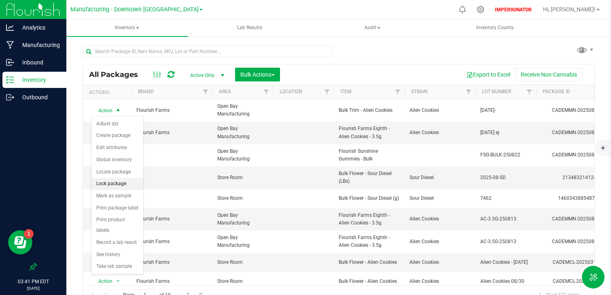
click at [119, 184] on li "Lock package" at bounding box center [117, 184] width 52 height 12
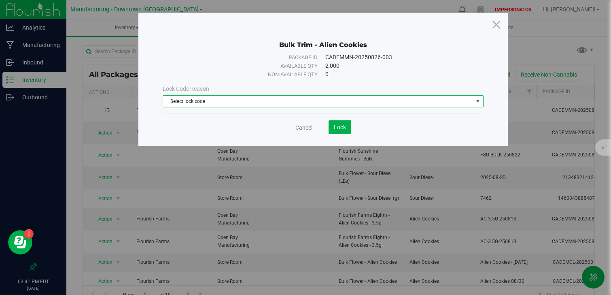
click at [207, 97] on span "Select lock code" at bounding box center [318, 101] width 310 height 11
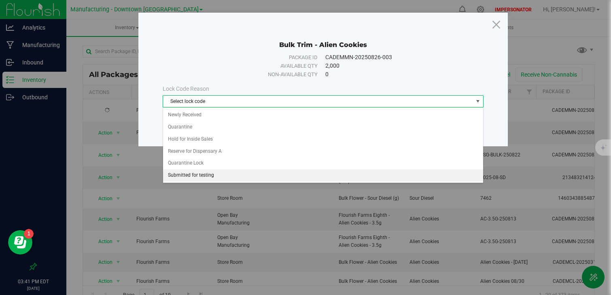
click at [199, 172] on li "Submitted for testing" at bounding box center [323, 175] width 320 height 12
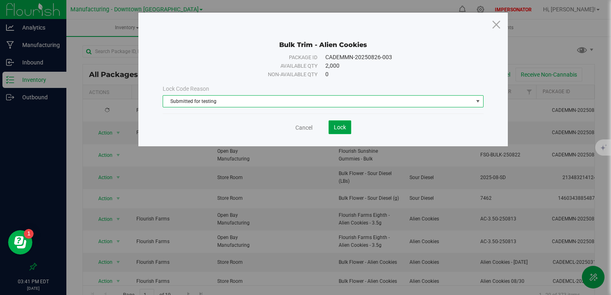
click at [343, 125] on span "Lock" at bounding box center [340, 127] width 12 height 6
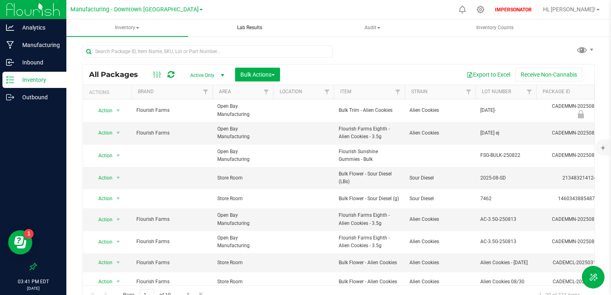
click at [258, 29] on span "Lab Results" at bounding box center [249, 27] width 47 height 7
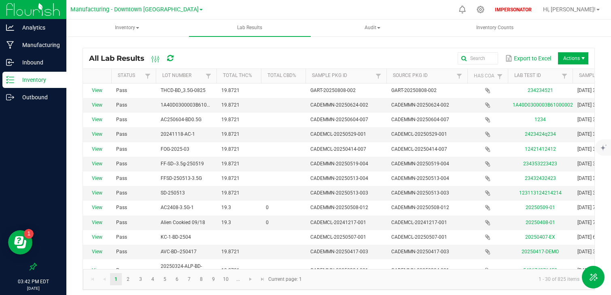
click at [577, 59] on span "Actions" at bounding box center [573, 58] width 30 height 12
click at [411, 40] on div "All Lab Results Export to Excel Actions Status Lot Number Total THC% Total CBD%…" at bounding box center [338, 167] width 545 height 262
click at [559, 99] on span "Record lab result" at bounding box center [567, 96] width 77 height 7
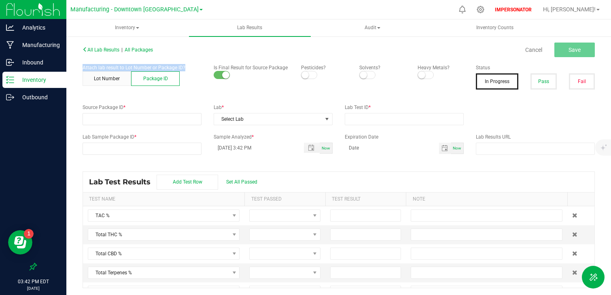
drag, startPoint x: 79, startPoint y: 67, endPoint x: 187, endPoint y: 69, distance: 107.7
click at [187, 69] on div "Attach lab result to Lot Number or Package ID? Lot Number Package ID" at bounding box center [142, 75] width 131 height 22
click at [187, 81] on div "Lot Number Package ID" at bounding box center [142, 78] width 119 height 15
click at [113, 83] on button "Lot Number" at bounding box center [107, 78] width 49 height 15
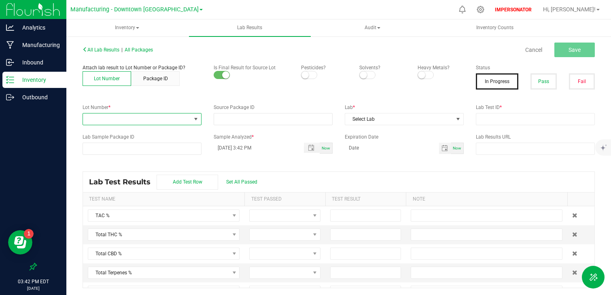
click at [168, 120] on span at bounding box center [137, 118] width 108 height 11
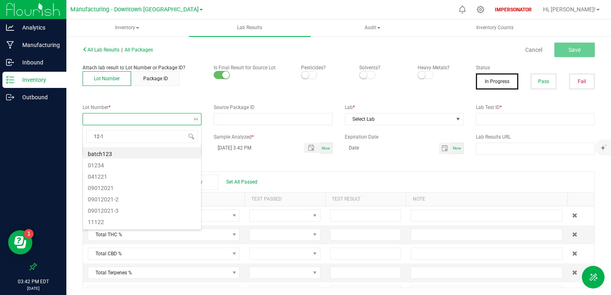
type input "12-12"
click at [110, 153] on li "[DATE]" at bounding box center [142, 152] width 118 height 11
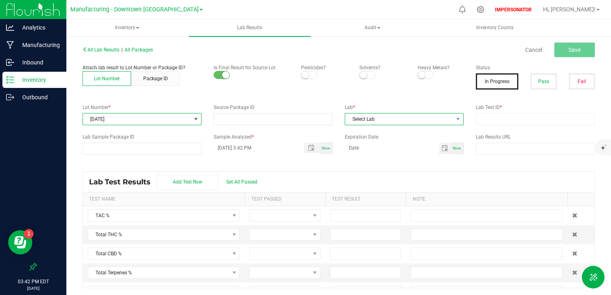
click at [382, 118] on span "Select Lab" at bounding box center [399, 118] width 108 height 11
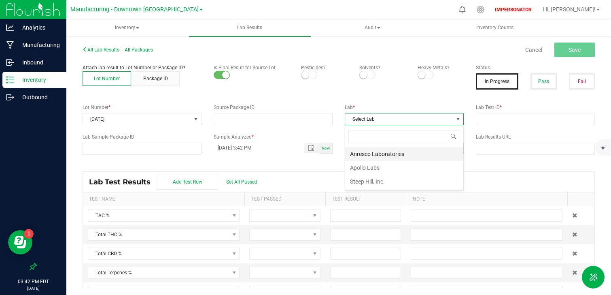
scroll to position [12, 119]
click at [375, 158] on li "Anresco Laboratories" at bounding box center [404, 154] width 118 height 14
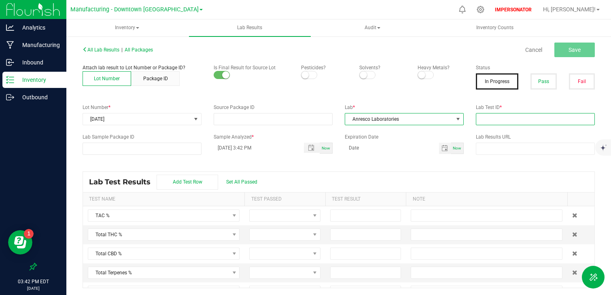
click at [504, 116] on input "text" at bounding box center [535, 119] width 119 height 12
type input "12345"
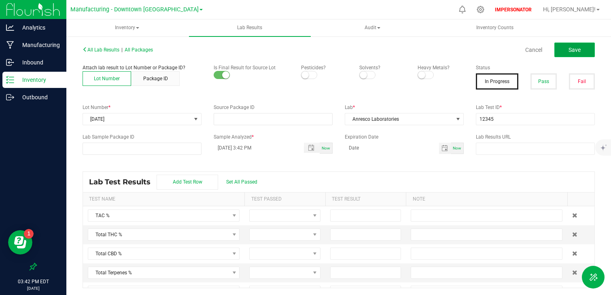
click at [562, 54] on button "Save" at bounding box center [575, 50] width 40 height 15
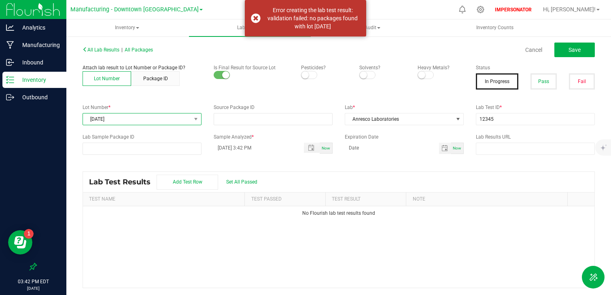
click at [165, 117] on span "[DATE]" at bounding box center [137, 118] width 108 height 11
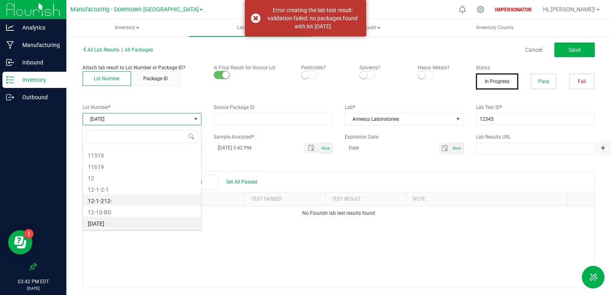
click at [119, 200] on li "12-1-212-" at bounding box center [142, 199] width 118 height 11
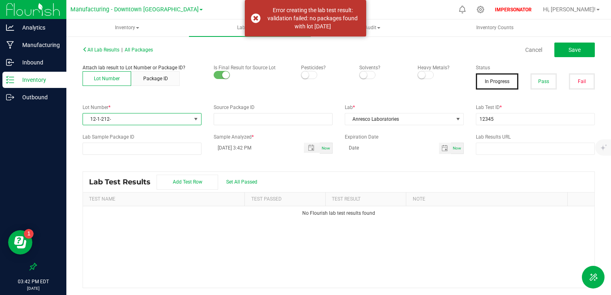
click at [131, 115] on span "12-1-212-" at bounding box center [137, 118] width 108 height 11
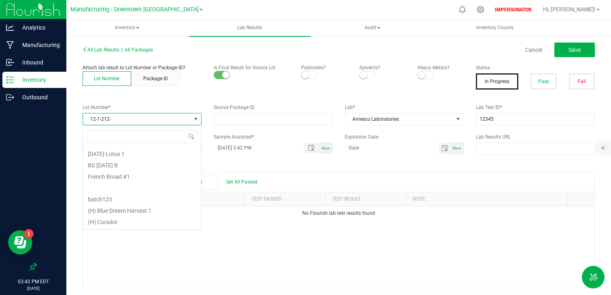
scroll to position [1155, 0]
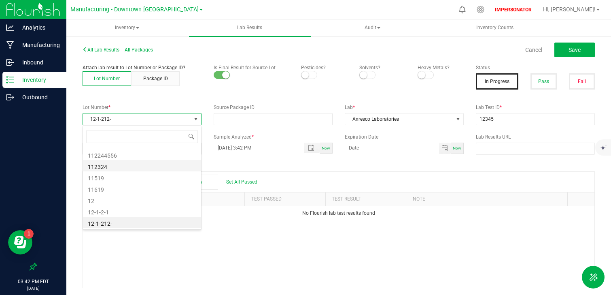
click at [127, 170] on li "112324" at bounding box center [142, 165] width 118 height 11
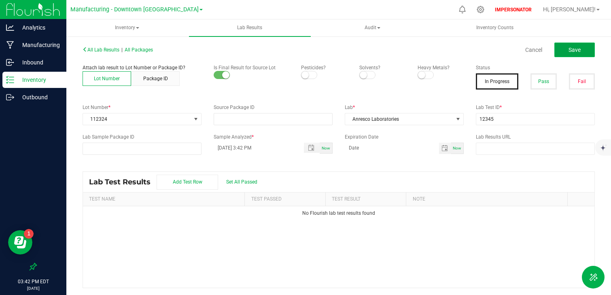
click at [585, 54] on button "Save" at bounding box center [575, 50] width 40 height 15
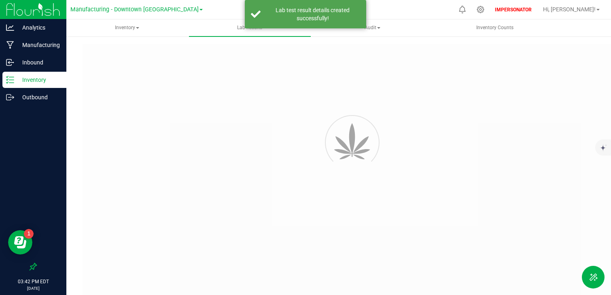
type input "12345"
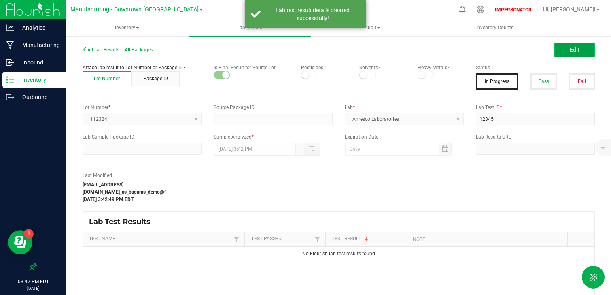
click at [583, 47] on button "Edit" at bounding box center [575, 50] width 40 height 15
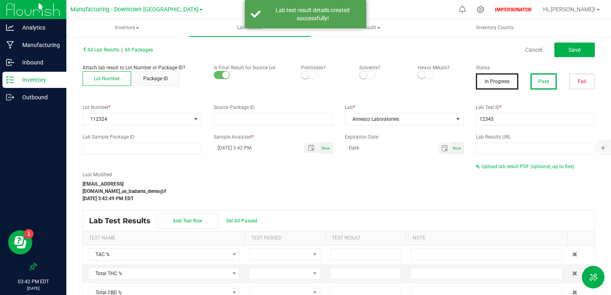
click at [550, 83] on button "Pass" at bounding box center [544, 81] width 26 height 16
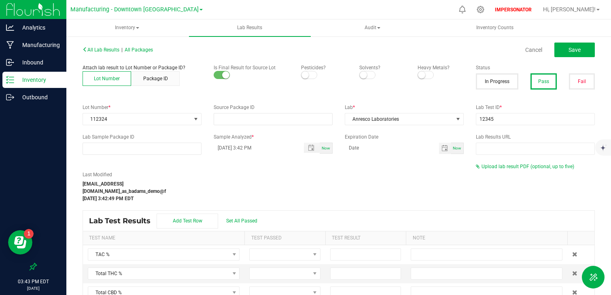
click at [30, 85] on div "Inventory" at bounding box center [34, 80] width 64 height 16
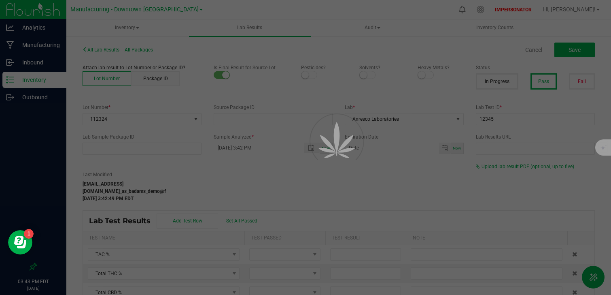
click at [30, 94] on div at bounding box center [305, 147] width 611 height 295
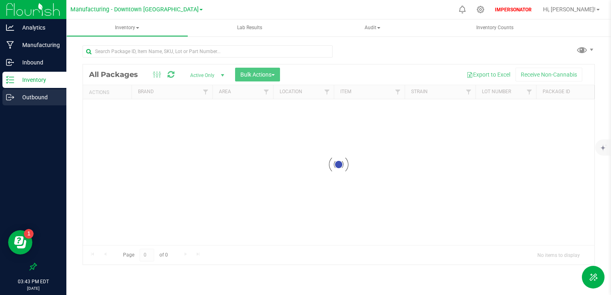
click at [31, 98] on p "Outbound" at bounding box center [38, 97] width 49 height 10
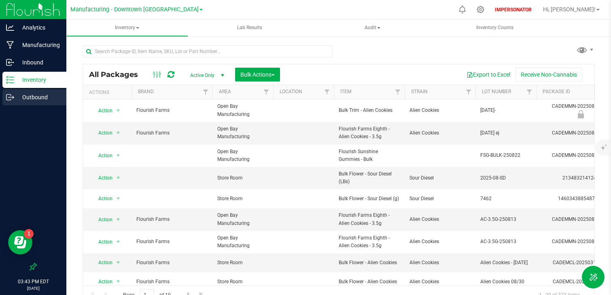
click at [37, 94] on p "Outbound" at bounding box center [38, 97] width 49 height 10
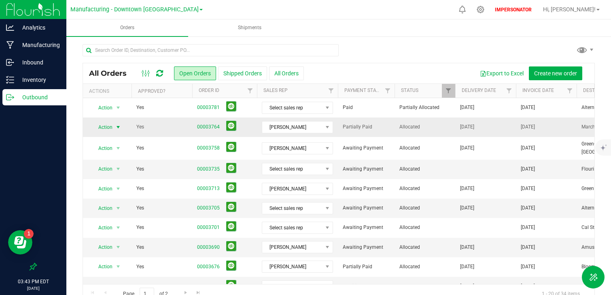
click at [107, 128] on span "Action" at bounding box center [102, 126] width 22 height 11
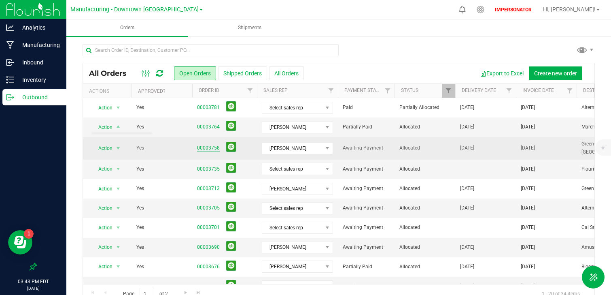
click at [203, 145] on link "00003758" at bounding box center [208, 148] width 23 height 8
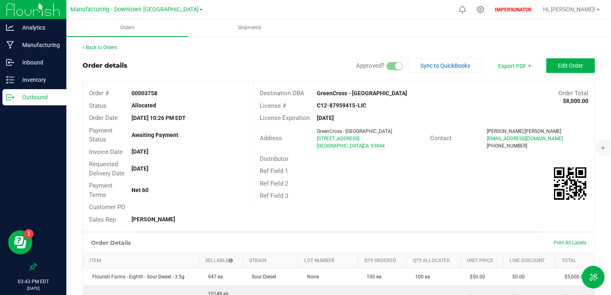
click at [413, 175] on div "Ref Field 1" at bounding box center [424, 171] width 341 height 13
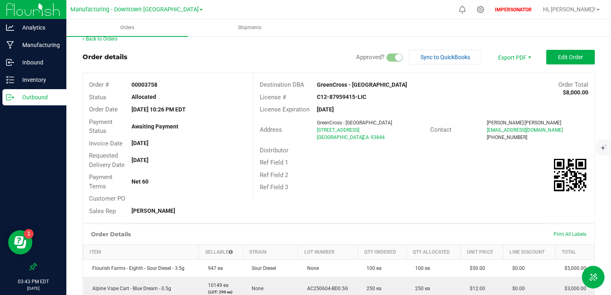
scroll to position [14, 0]
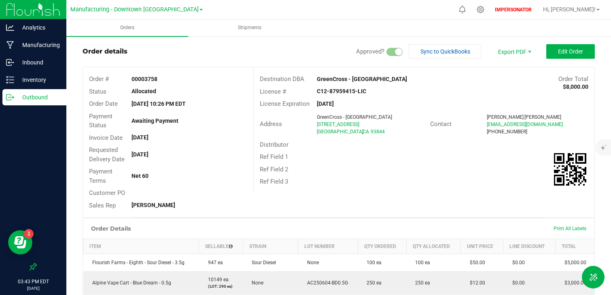
drag, startPoint x: 271, startPoint y: 85, endPoint x: 390, endPoint y: 85, distance: 119.0
click at [387, 85] on div "Destination DBA GreenCross - [GEOGRAPHIC_DATA] Order Total $8,000.00" at bounding box center [424, 79] width 341 height 13
click at [386, 89] on div "C12-87959415-LIC" at bounding box center [368, 91] width 114 height 9
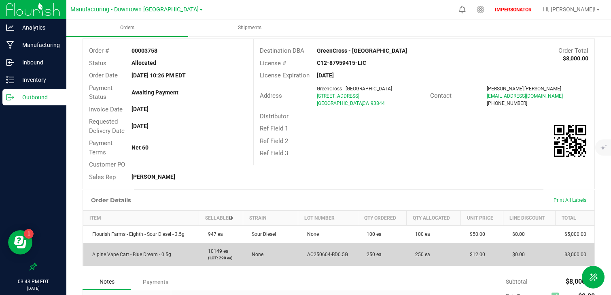
scroll to position [29, 0]
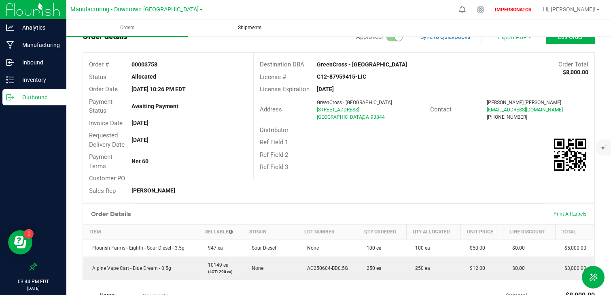
click at [238, 28] on span "Shipments" at bounding box center [249, 27] width 45 height 7
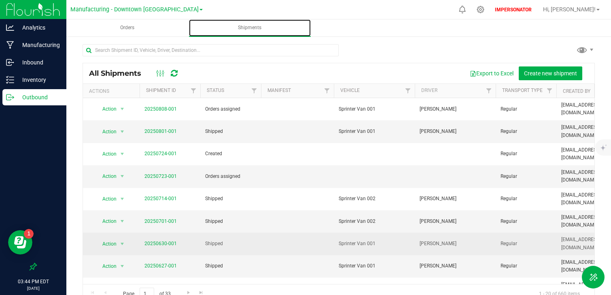
scroll to position [16, 0]
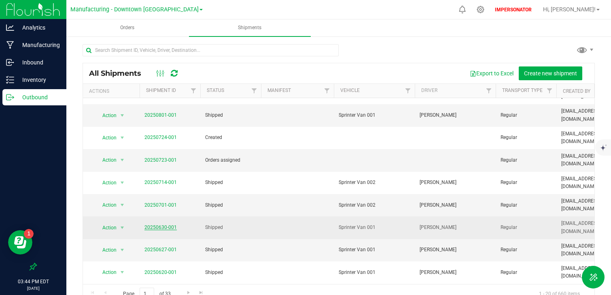
click at [174, 224] on link "20250630-001" at bounding box center [161, 227] width 32 height 6
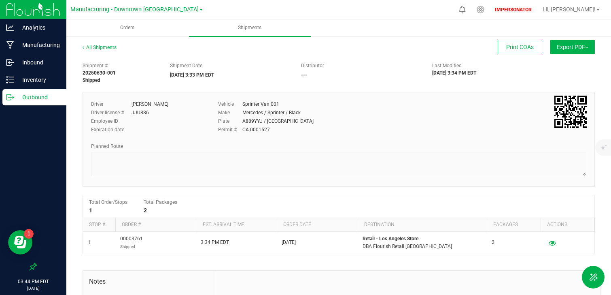
click at [569, 43] on button "Export PDF" at bounding box center [573, 47] width 45 height 15
click at [581, 70] on li "Manifest by Package ID" at bounding box center [571, 65] width 82 height 12
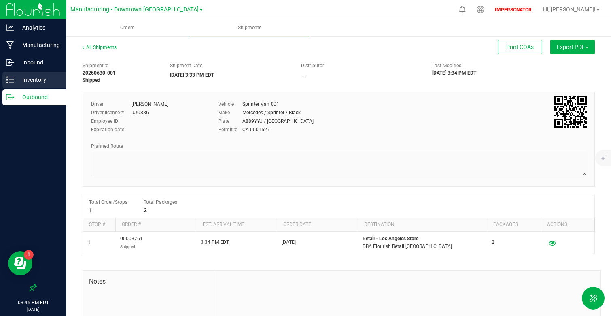
click at [40, 81] on p "Inventory" at bounding box center [38, 80] width 49 height 10
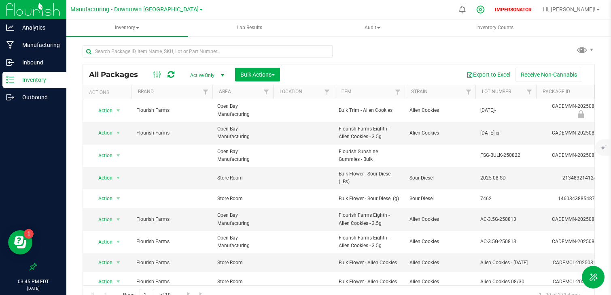
click at [485, 8] on icon at bounding box center [481, 10] width 8 height 8
click at [485, 13] on icon at bounding box center [481, 9] width 9 height 9
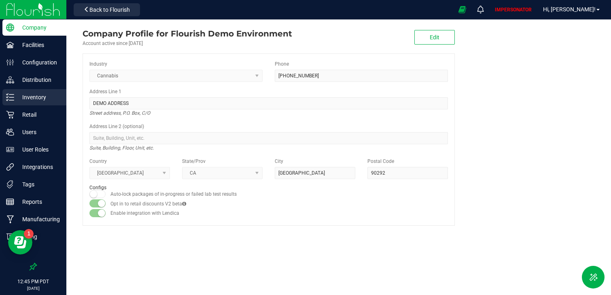
click at [40, 96] on p "Inventory" at bounding box center [38, 97] width 49 height 10
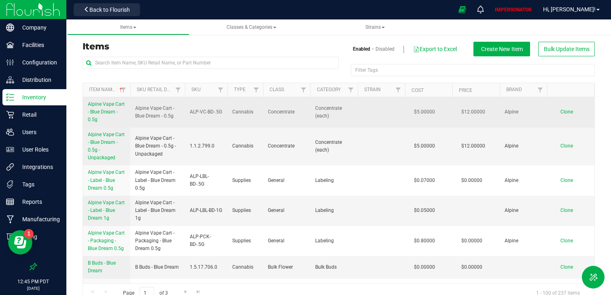
click at [100, 110] on span "Alpine Vape Cart - Blue Dream - 0.5g" at bounding box center [106, 111] width 37 height 21
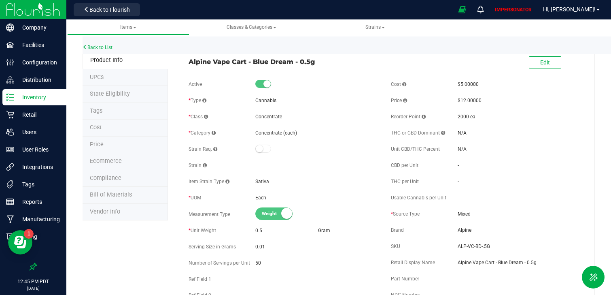
click at [120, 195] on span "Bill of Materials" at bounding box center [111, 194] width 42 height 7
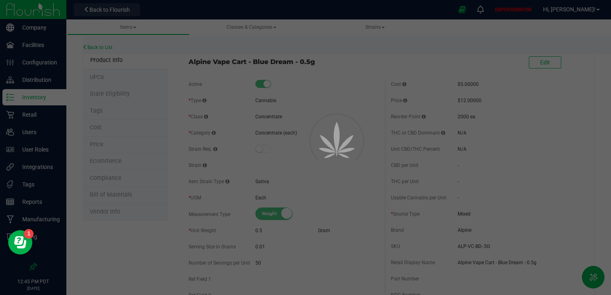
select select "160"
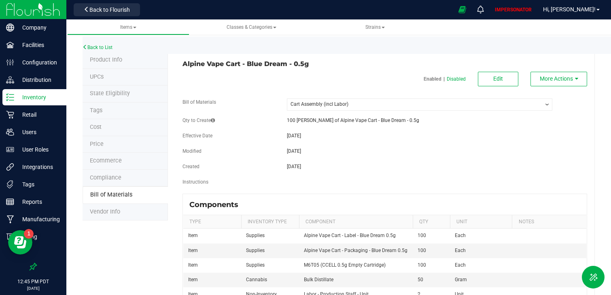
scroll to position [32, 0]
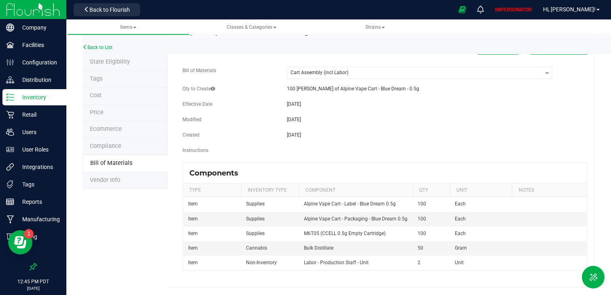
click at [39, 13] on img at bounding box center [33, 9] width 54 height 19
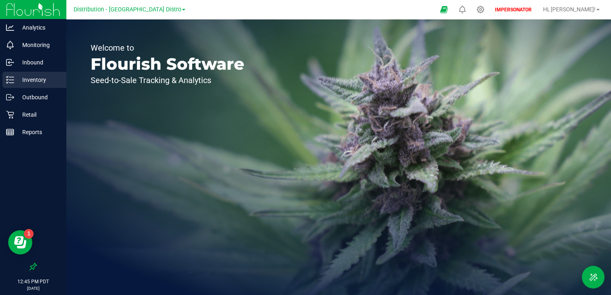
click at [38, 85] on div "Inventory" at bounding box center [34, 80] width 64 height 16
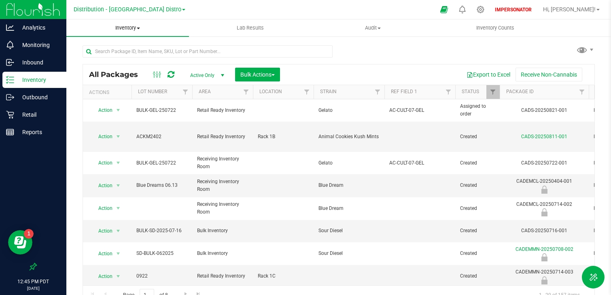
click at [132, 27] on span "Inventory" at bounding box center [127, 27] width 123 height 7
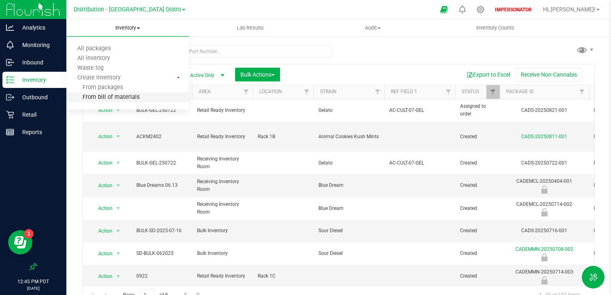
click at [123, 100] on span "From bill of materials" at bounding box center [102, 97] width 73 height 7
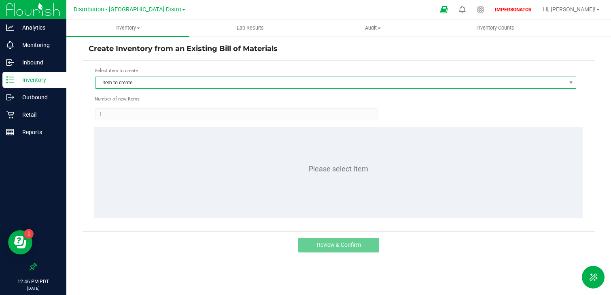
click at [151, 79] on span "Item to create" at bounding box center [331, 82] width 470 height 11
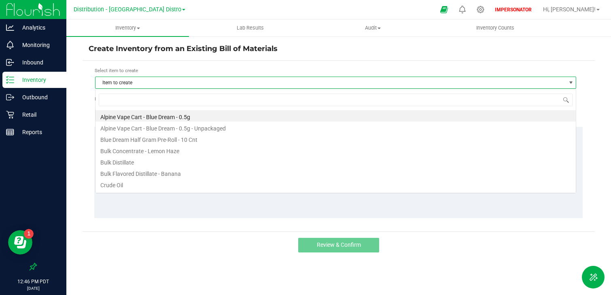
scroll to position [12, 481]
click at [144, 111] on li "Alpine Vape Cart - Blue Dream - 0.5g" at bounding box center [336, 115] width 481 height 11
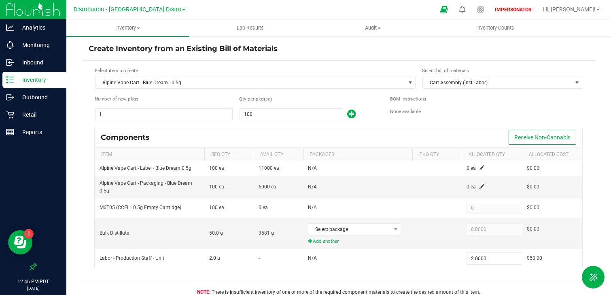
click at [93, 15] on div "Distribution - [GEOGRAPHIC_DATA] Distro" at bounding box center [129, 9] width 118 height 13
click at [93, 6] on span "Distribution - [GEOGRAPHIC_DATA] Distro" at bounding box center [128, 9] width 108 height 7
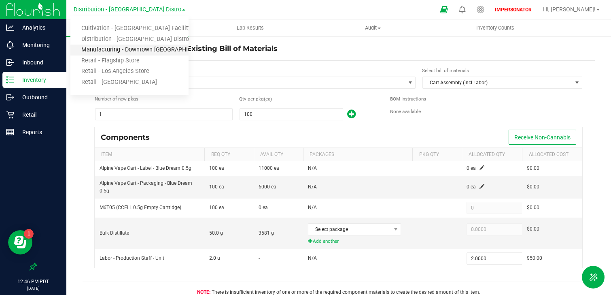
click at [94, 51] on link "Manufacturing - Downtown [GEOGRAPHIC_DATA]" at bounding box center [129, 50] width 118 height 11
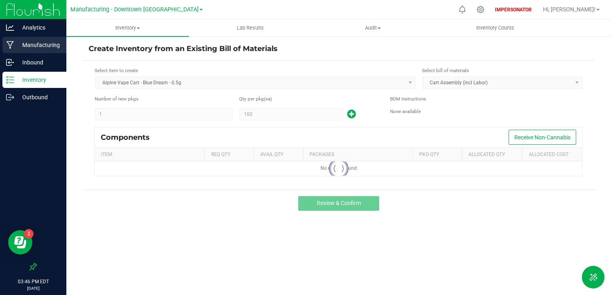
click at [44, 50] on div "Manufacturing" at bounding box center [34, 45] width 64 height 16
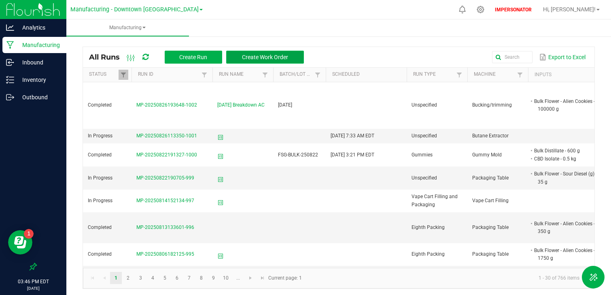
click at [274, 59] on span "Create Work Order" at bounding box center [265, 57] width 46 height 6
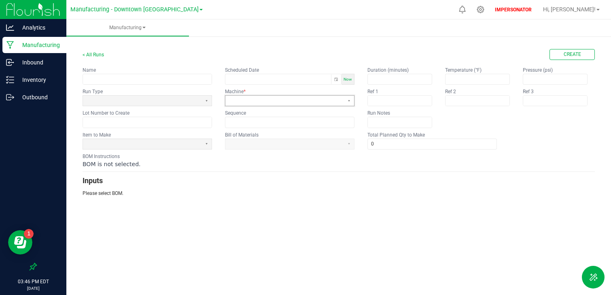
click at [254, 97] on span at bounding box center [285, 100] width 112 height 7
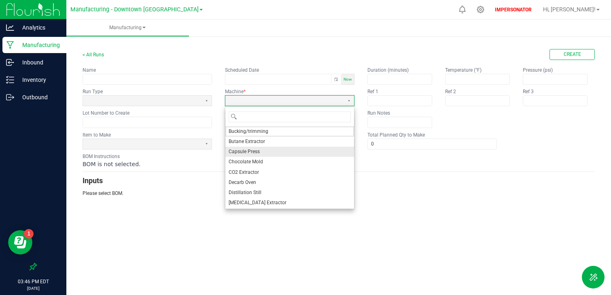
click at [249, 148] on span "Capsule Press" at bounding box center [244, 151] width 31 height 7
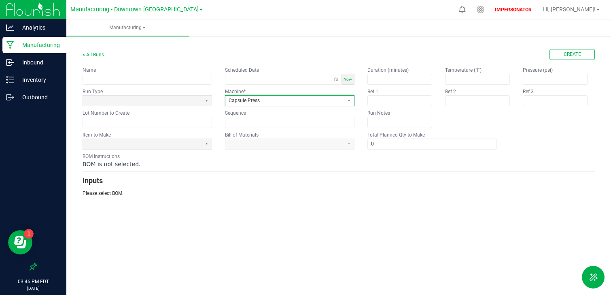
click at [277, 98] on span "Capsule Press" at bounding box center [285, 100] width 112 height 7
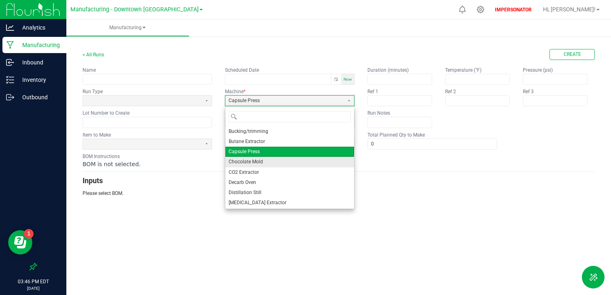
click at [264, 159] on li "Chocolate Mold" at bounding box center [290, 162] width 129 height 10
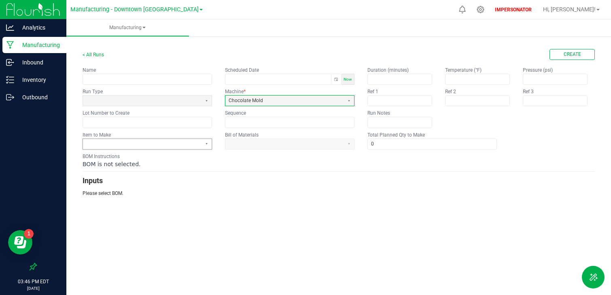
click at [116, 145] on span at bounding box center [142, 143] width 112 height 7
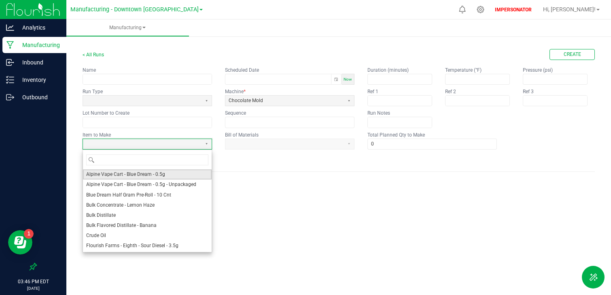
click at [136, 176] on span "Alpine Vape Cart - Blue Dream - 0.5g" at bounding box center [125, 174] width 79 height 7
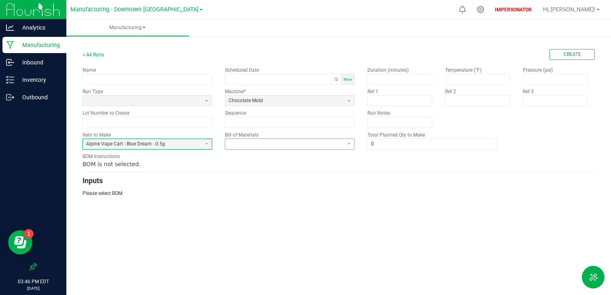
click at [302, 147] on span at bounding box center [285, 143] width 112 height 7
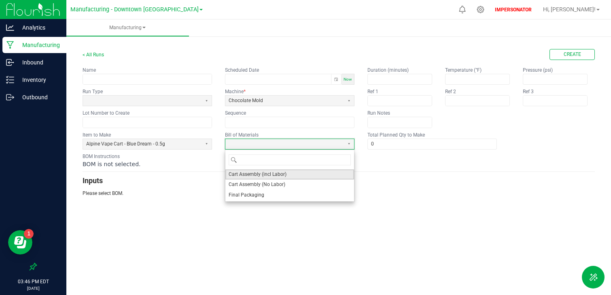
click at [291, 172] on li "Cart Assembly (incl Labor)" at bounding box center [290, 174] width 129 height 10
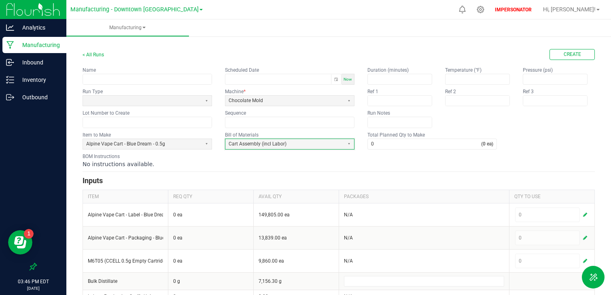
click at [49, 49] on p "Manufacturing" at bounding box center [38, 45] width 49 height 10
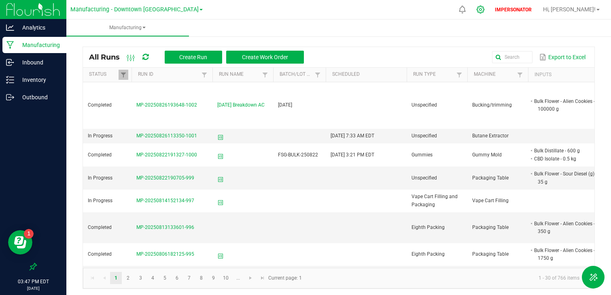
click at [491, 8] on div at bounding box center [481, 9] width 20 height 17
click at [487, 10] on div at bounding box center [480, 9] width 11 height 9
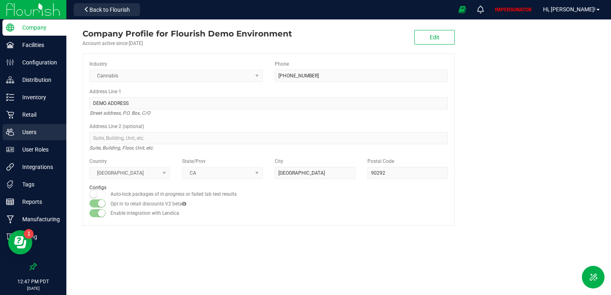
click at [30, 132] on p "Users" at bounding box center [38, 132] width 49 height 10
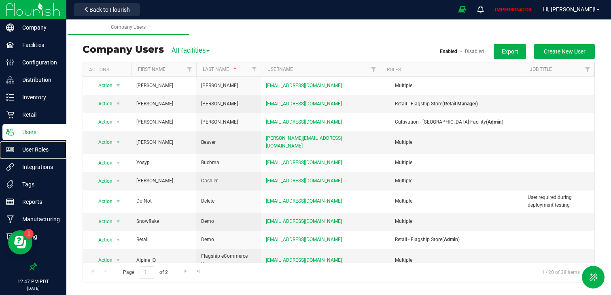
click at [33, 147] on p "User Roles" at bounding box center [38, 150] width 49 height 10
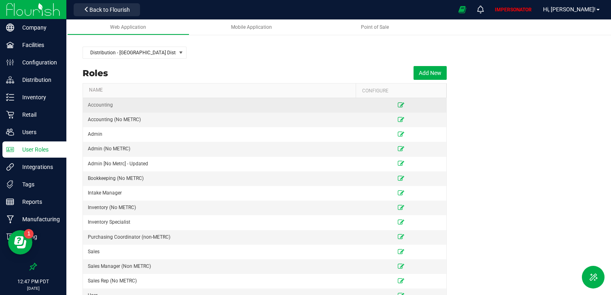
click at [402, 104] on icon at bounding box center [401, 104] width 6 height 5
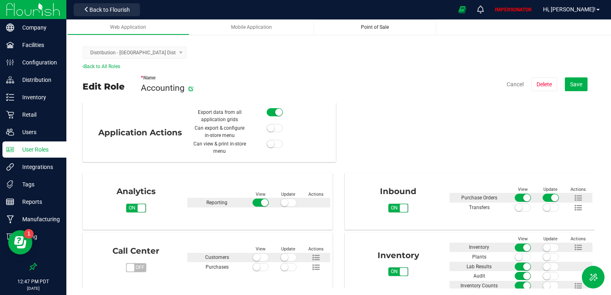
click at [367, 27] on span "Point of Sale" at bounding box center [375, 27] width 28 height 6
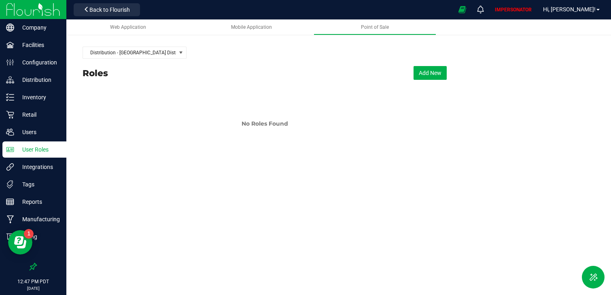
click at [105, 16] on div "Back to Flourish" at bounding box center [106, 10] width 73 height 16
click at [103, 14] on button "Back to Flourish" at bounding box center [107, 9] width 66 height 13
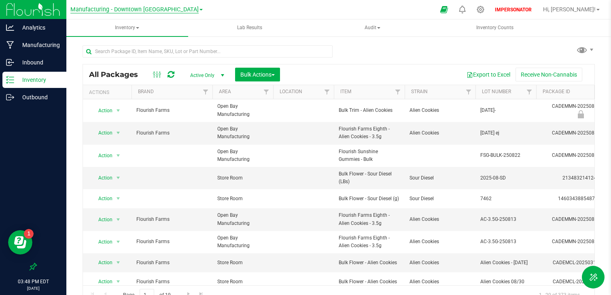
click at [92, 8] on span "Manufacturing - Downtown [GEOGRAPHIC_DATA]" at bounding box center [134, 9] width 128 height 7
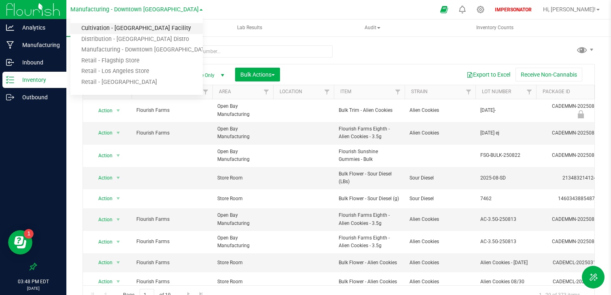
click at [109, 28] on link "Cultivation - [GEOGRAPHIC_DATA] Facility" at bounding box center [136, 28] width 132 height 11
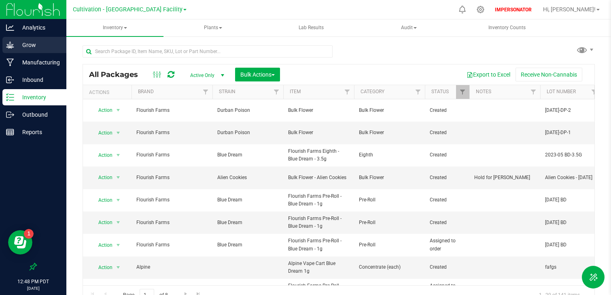
click at [29, 46] on p "Grow" at bounding box center [38, 45] width 49 height 10
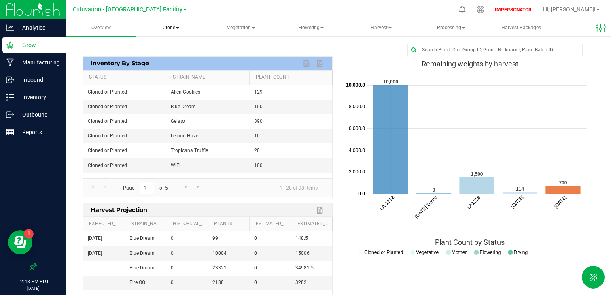
click at [178, 26] on span "Clone" at bounding box center [171, 28] width 68 height 16
click at [172, 57] on span "Cloning groups" at bounding box center [177, 58] width 61 height 7
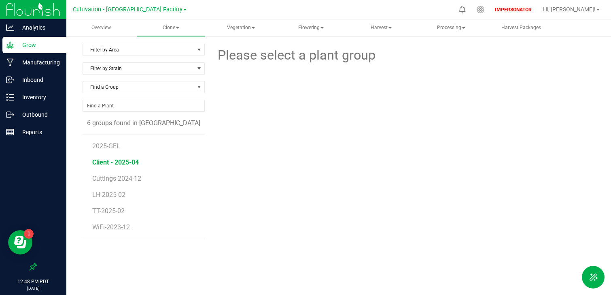
click at [130, 162] on span "Client - 2025-04" at bounding box center [115, 162] width 47 height 8
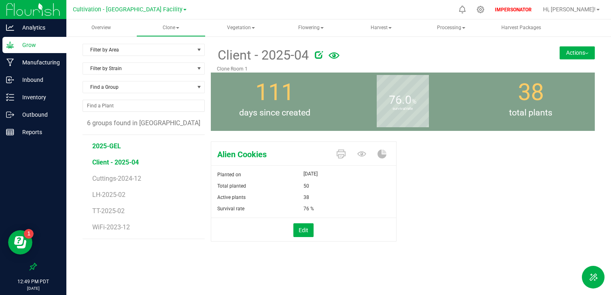
click at [105, 147] on span "2025-GEL" at bounding box center [106, 146] width 29 height 8
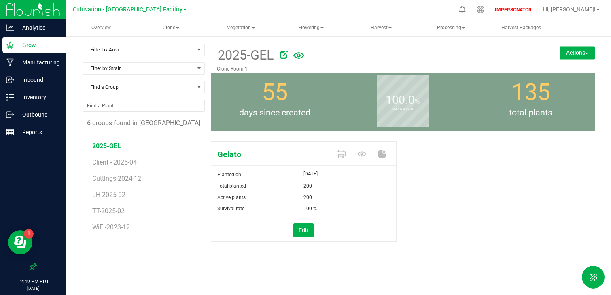
click at [106, 183] on li "Cuttings-2024-12" at bounding box center [145, 175] width 106 height 16
click at [107, 175] on span "Cuttings-2024-12" at bounding box center [117, 178] width 51 height 8
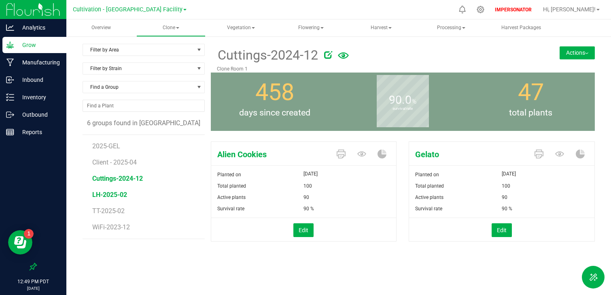
click at [109, 197] on span "LH-2025-02" at bounding box center [109, 195] width 35 height 8
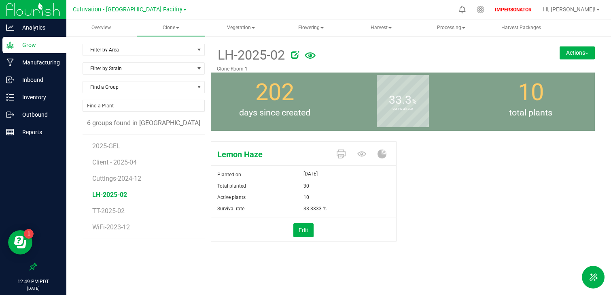
click at [589, 50] on button "Actions" at bounding box center [577, 52] width 35 height 13
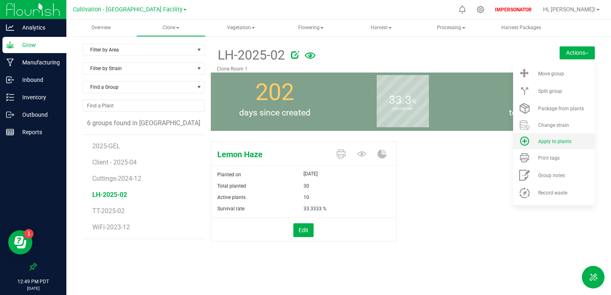
click at [548, 138] on span "Apply to plants" at bounding box center [554, 141] width 33 height 6
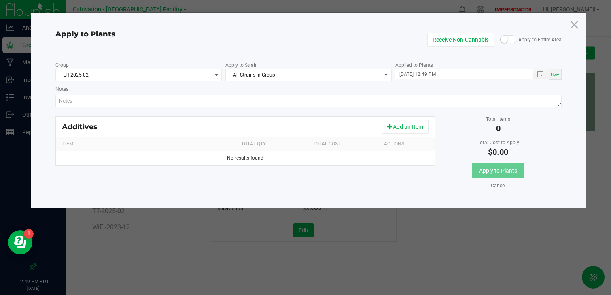
click at [507, 187] on div "Cancel" at bounding box center [498, 185] width 127 height 9
click at [500, 187] on link "Cancel" at bounding box center [498, 185] width 15 height 7
